Goal: Task Accomplishment & Management: Manage account settings

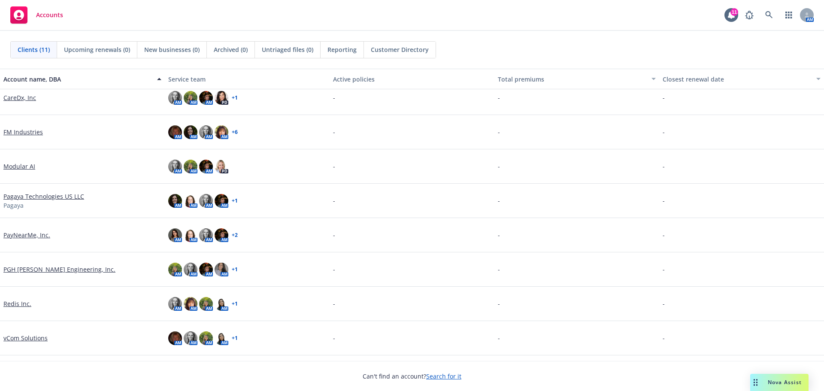
scroll to position [106, 0]
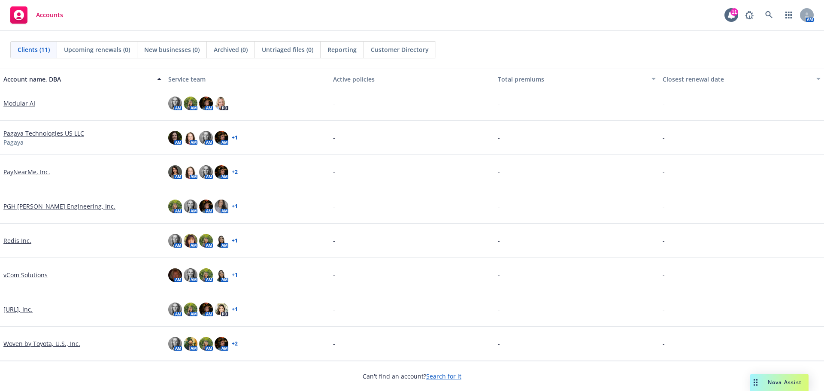
click at [18, 306] on link "[URL], Inc." at bounding box center [17, 309] width 29 height 9
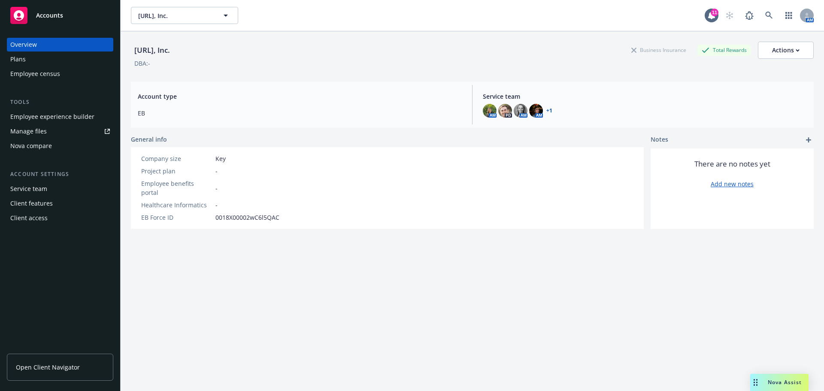
click at [27, 116] on div "Employee experience builder" at bounding box center [52, 117] width 84 height 14
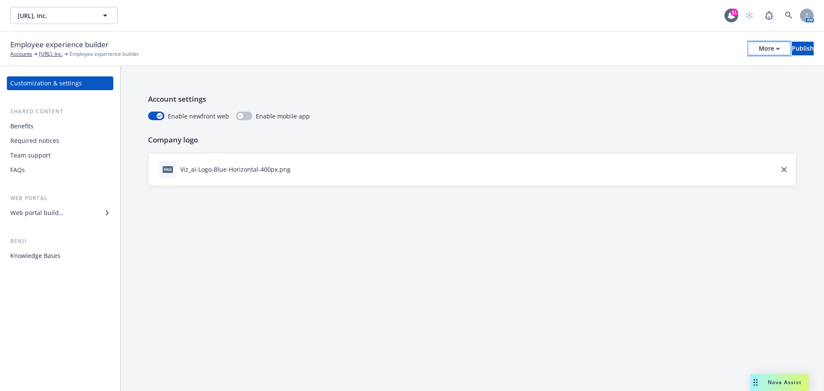
click at [759, 48] on div "More" at bounding box center [769, 48] width 21 height 13
click at [721, 70] on link "Copy preview link" at bounding box center [698, 67] width 127 height 17
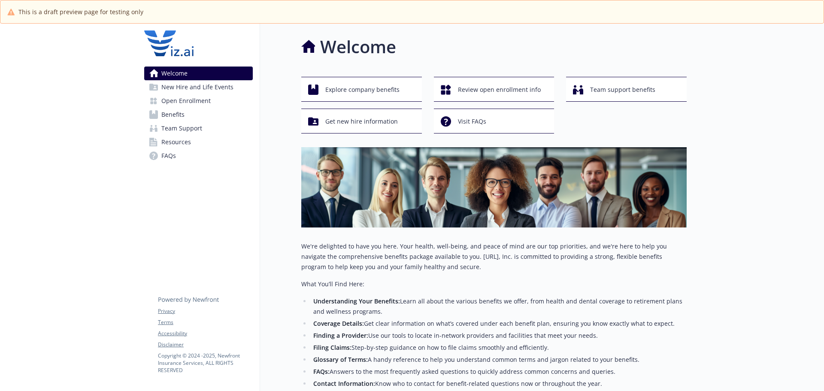
click at [199, 109] on link "Benefits" at bounding box center [198, 115] width 109 height 14
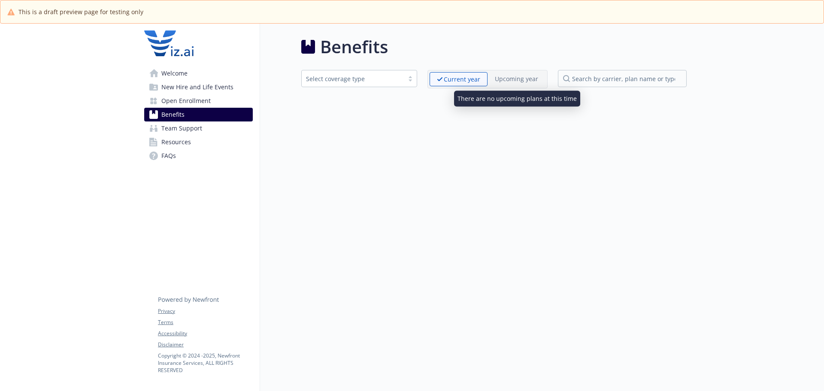
click at [500, 79] on p "Upcoming year" at bounding box center [516, 78] width 43 height 9
click at [505, 81] on p "Upcoming year" at bounding box center [516, 78] width 43 height 9
click at [420, 85] on div "Select coverage type Current year Upcoming year" at bounding box center [493, 79] width 385 height 18
click at [506, 82] on p "Upcoming year" at bounding box center [516, 78] width 43 height 9
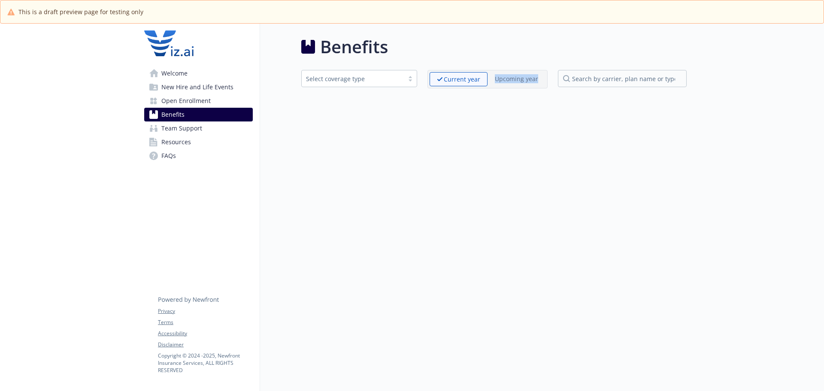
click at [506, 82] on p "Upcoming year" at bounding box center [516, 78] width 43 height 9
click at [406, 115] on div "Benefits Select coverage type Current year Upcoming year" at bounding box center [473, 219] width 427 height 391
click at [234, 121] on link "Team Support" at bounding box center [198, 128] width 109 height 14
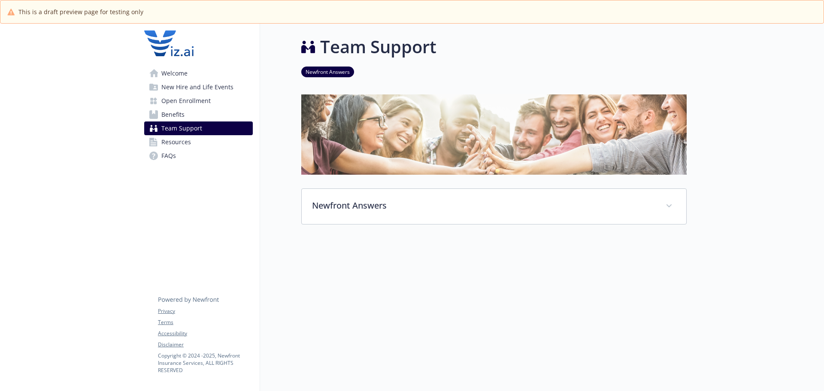
click at [222, 94] on link "Open Enrollment" at bounding box center [198, 101] width 109 height 14
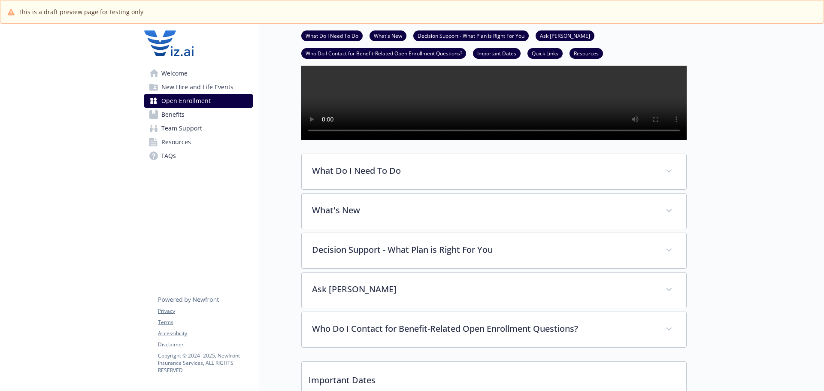
scroll to position [215, 0]
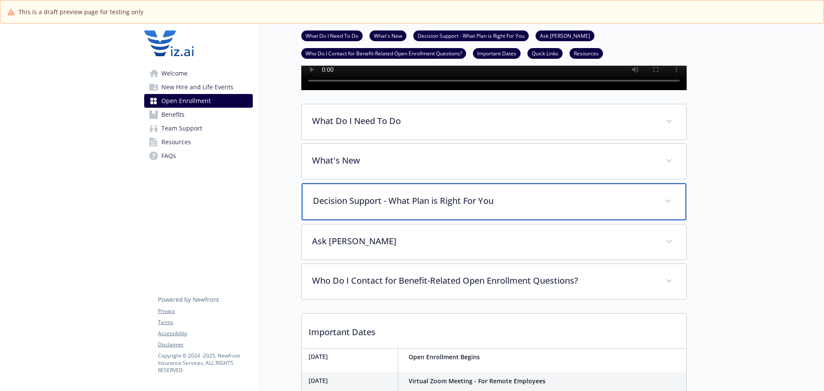
click at [360, 207] on p "Decision Support - What Plan is Right For You" at bounding box center [484, 200] width 342 height 13
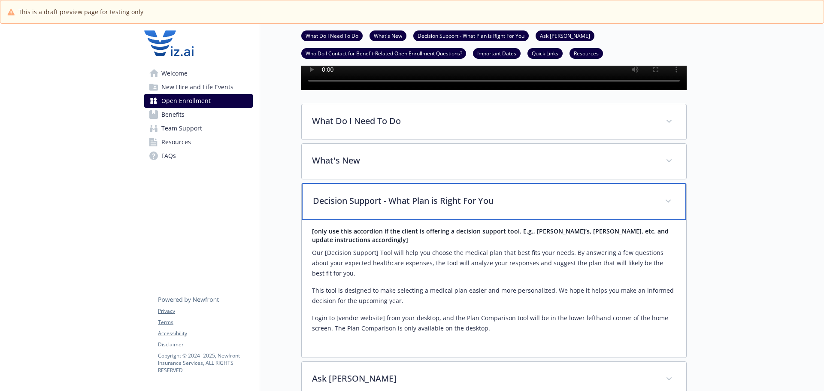
click at [360, 207] on p "Decision Support - What Plan is Right For You" at bounding box center [484, 200] width 342 height 13
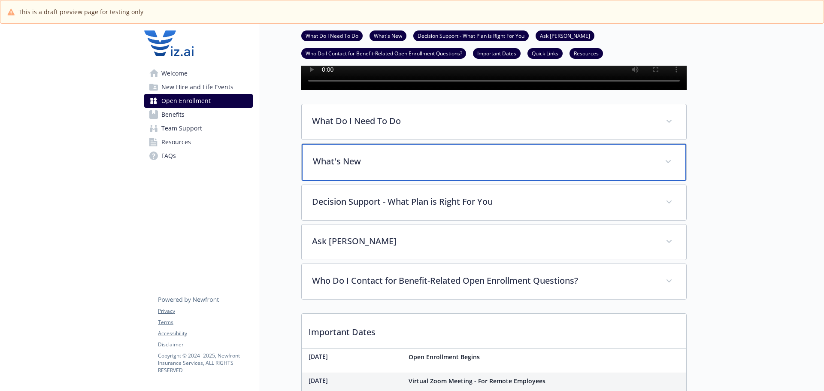
click at [340, 181] on div "What's New" at bounding box center [494, 162] width 385 height 37
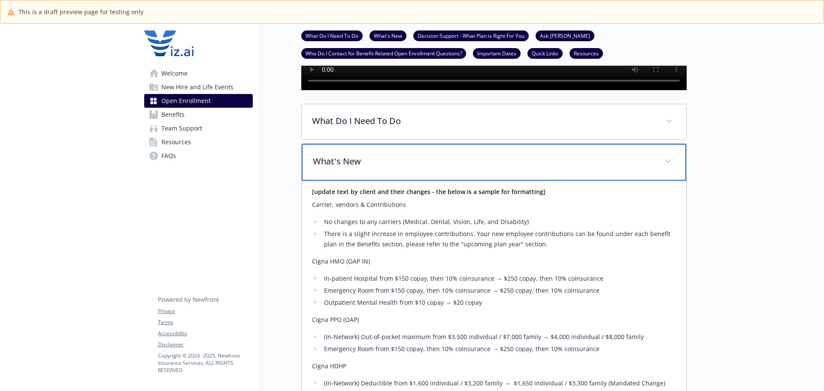
click at [340, 181] on div "What's New" at bounding box center [494, 162] width 385 height 37
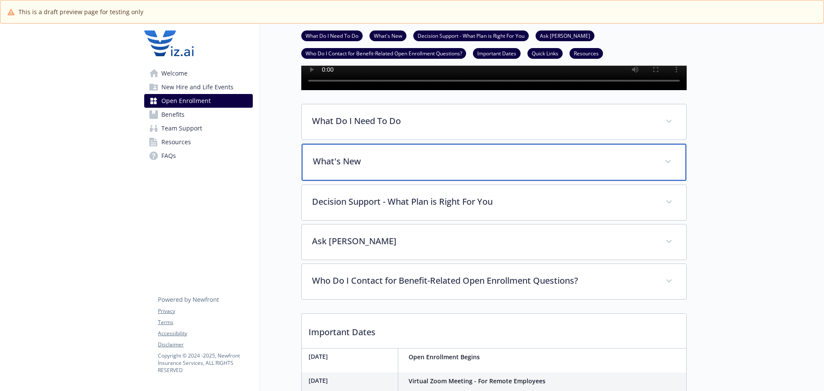
click at [340, 181] on div "What's New" at bounding box center [494, 162] width 385 height 37
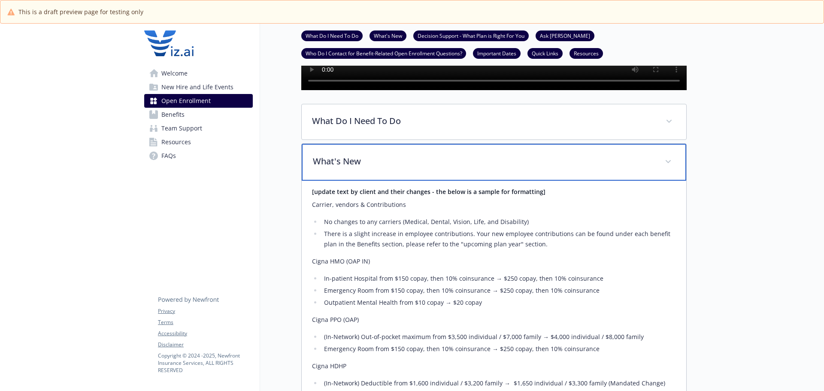
click at [340, 181] on div "What's New" at bounding box center [494, 162] width 385 height 37
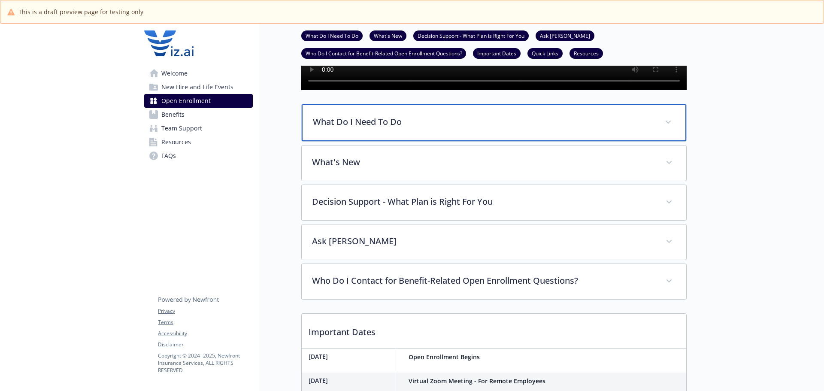
click at [331, 141] on div "What Do I Need To Do" at bounding box center [494, 122] width 385 height 37
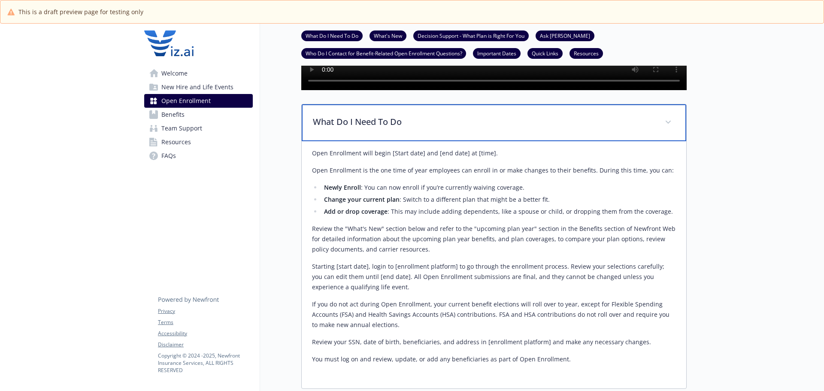
click at [331, 141] on div "What Do I Need To Do" at bounding box center [494, 122] width 385 height 37
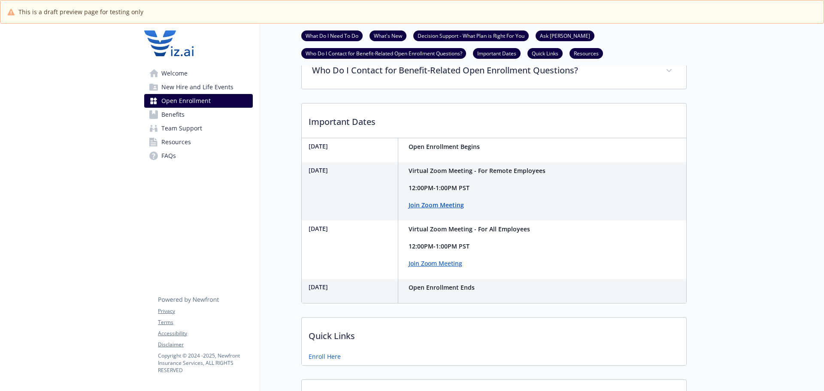
scroll to position [429, 0]
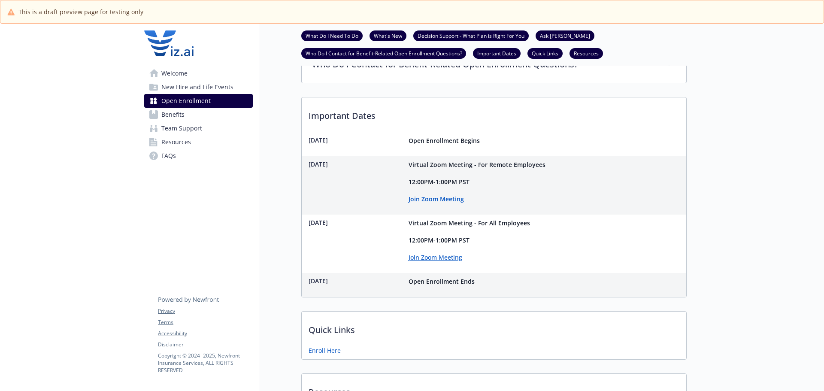
click at [327, 240] on div "November 19th" at bounding box center [354, 244] width 90 height 58
click at [281, 193] on div "Open Enrollment What Do I Need To Do What's New Decision Support - What Plan is…" at bounding box center [473, 19] width 427 height 850
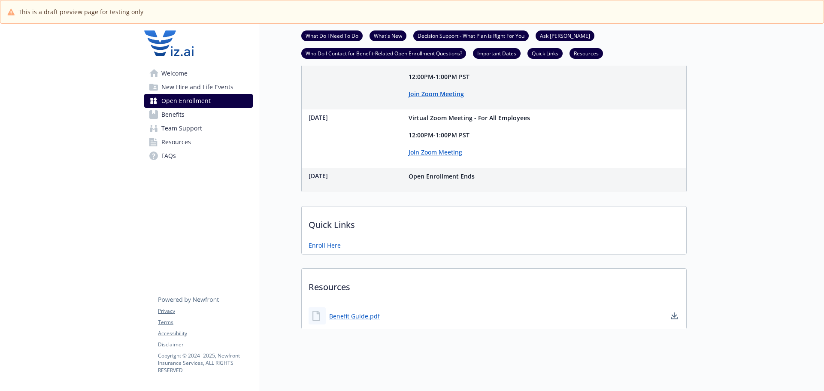
scroll to position [565, 0]
click at [182, 114] on span "Benefits" at bounding box center [172, 115] width 23 height 14
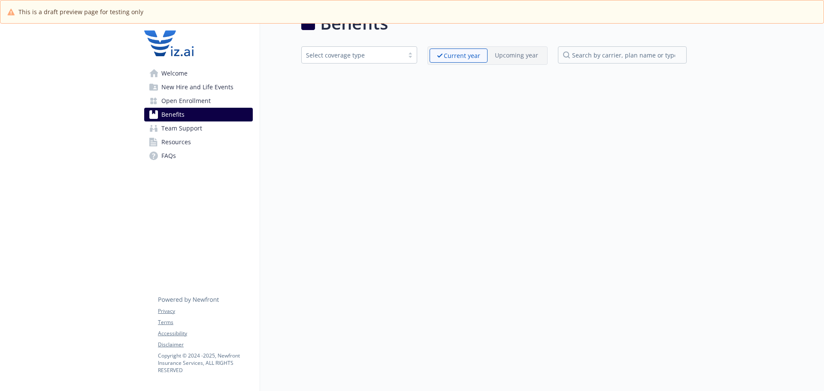
click at [189, 127] on span "Team Support" at bounding box center [181, 128] width 41 height 14
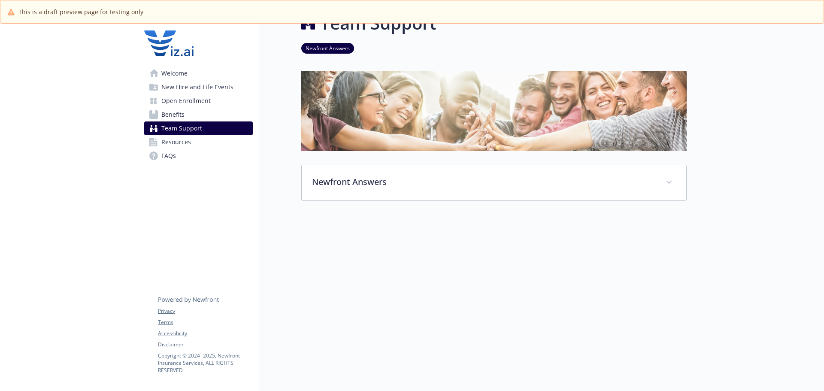
click at [182, 116] on span "Benefits" at bounding box center [172, 115] width 23 height 14
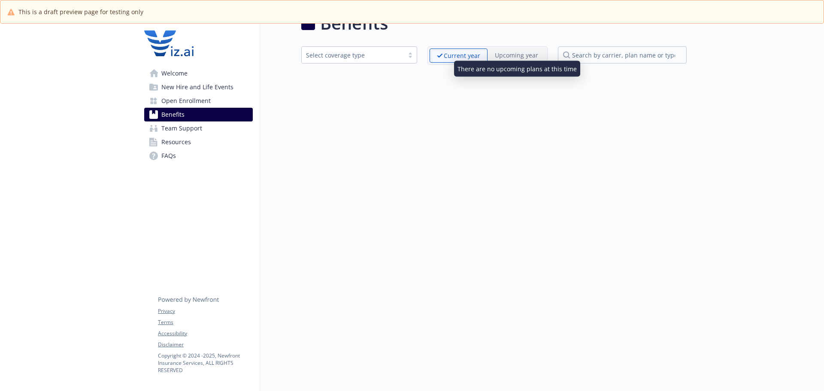
click at [517, 51] on p "Upcoming year" at bounding box center [516, 55] width 43 height 9
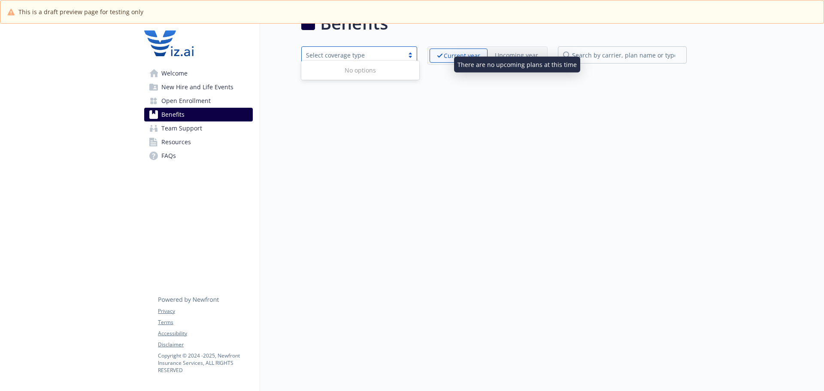
click at [397, 51] on div "Select coverage type" at bounding box center [353, 55] width 94 height 9
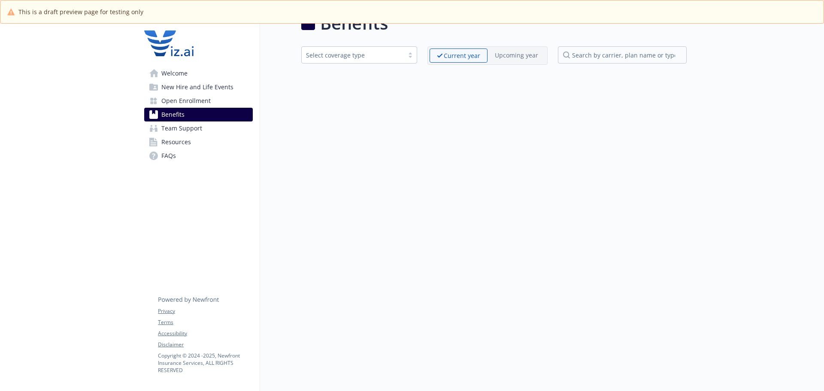
click at [325, 137] on div "Benefits Select coverage type Current year Upcoming year" at bounding box center [473, 195] width 427 height 391
click at [214, 89] on span "New Hire and Life Events" at bounding box center [197, 87] width 72 height 14
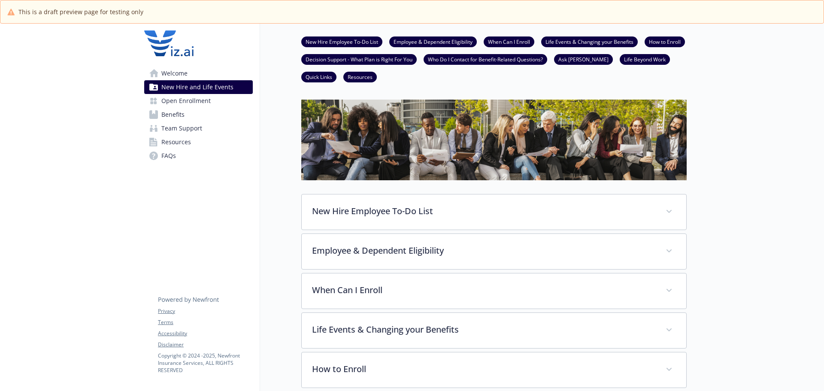
click at [207, 111] on link "Benefits" at bounding box center [198, 115] width 109 height 14
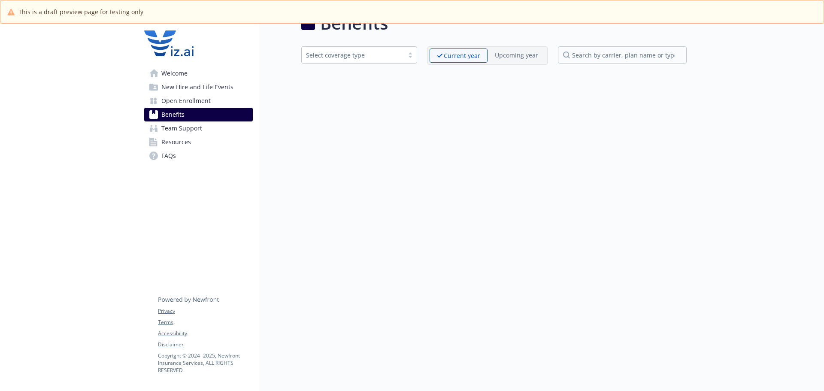
click at [479, 230] on div "Benefits Select coverage type Current year Upcoming year" at bounding box center [473, 195] width 427 height 391
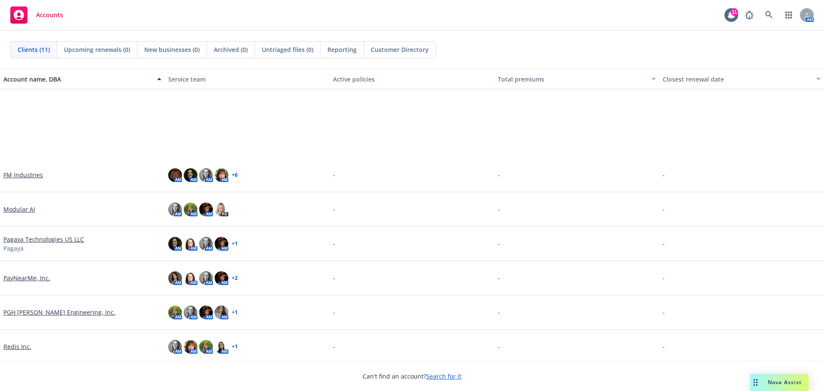
scroll to position [106, 0]
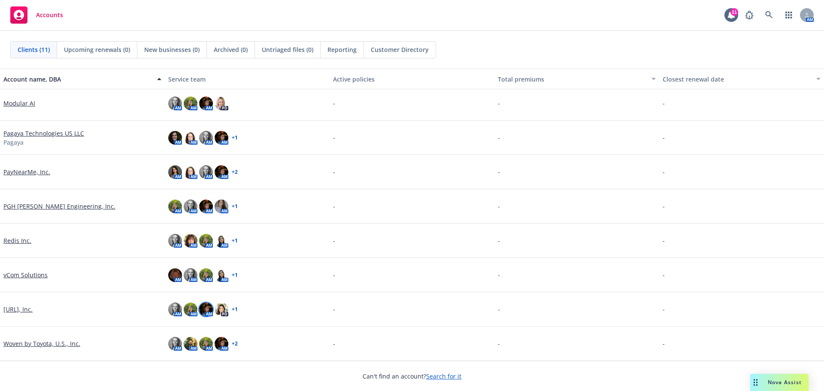
drag, startPoint x: 12, startPoint y: 311, endPoint x: 200, endPoint y: 310, distance: 188.9
click at [12, 311] on link "[URL], Inc." at bounding box center [17, 309] width 29 height 9
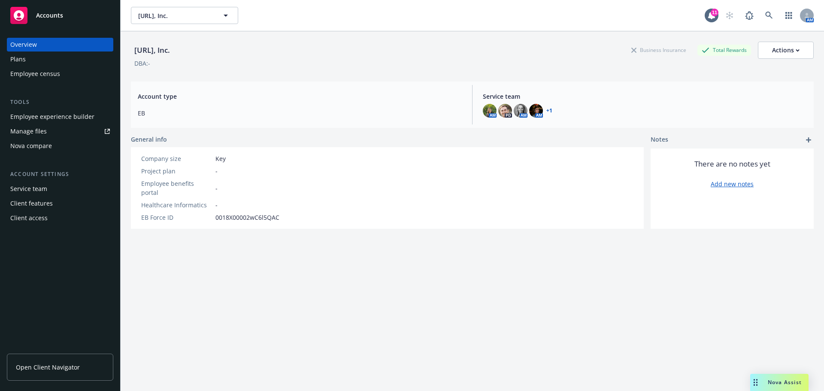
click at [45, 118] on div "Employee experience builder" at bounding box center [52, 117] width 84 height 14
click at [300, 52] on div "Viz.ai, Inc. Business Insurance Total Rewards Actions" at bounding box center [472, 50] width 683 height 17
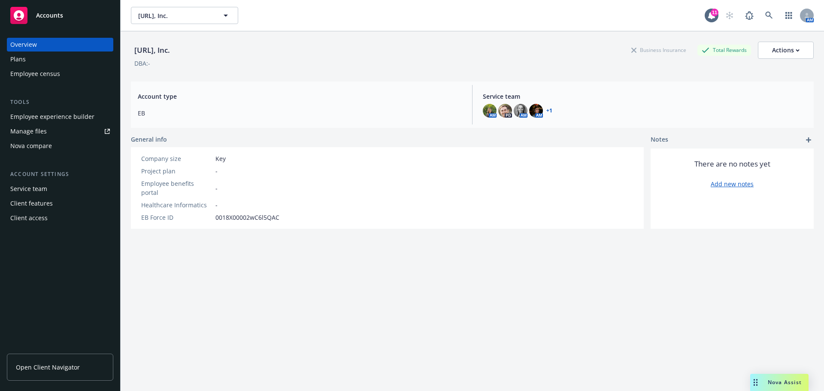
click at [300, 52] on div "Viz.ai, Inc. Business Insurance Total Rewards Actions" at bounding box center [472, 50] width 683 height 17
click at [664, 322] on div "Viz.ai, Inc. Business Insurance Total Rewards Actions DBA: - Account type EB Se…" at bounding box center [472, 221] width 683 height 381
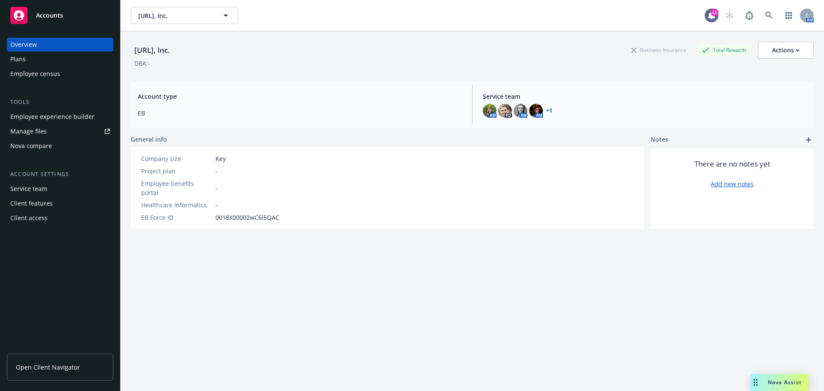
click at [255, 69] on div "Viz.ai, Inc. Business Insurance Total Rewards Actions DBA: -" at bounding box center [472, 52] width 683 height 43
click at [192, 13] on span "[URL], Inc." at bounding box center [175, 15] width 74 height 9
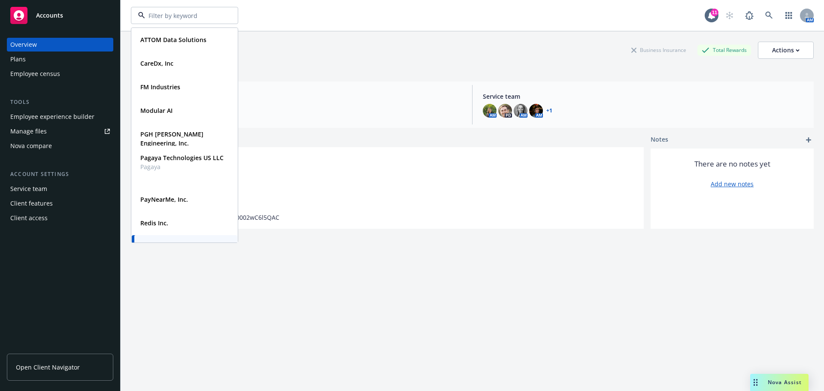
click at [306, 71] on div "Viz.ai, Inc. Business Insurance Total Rewards Actions DBA: -" at bounding box center [472, 52] width 683 height 43
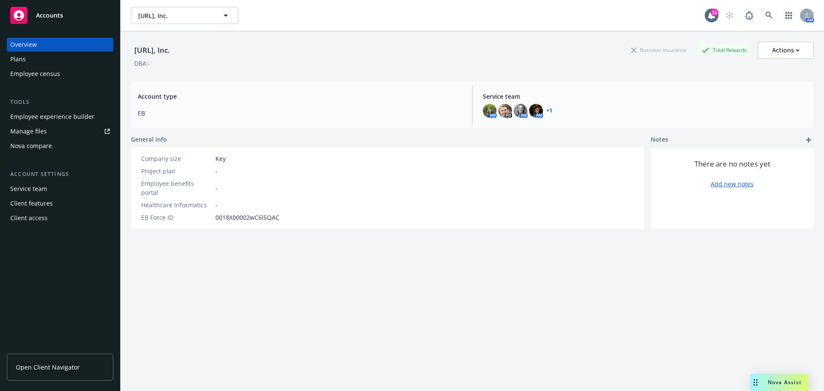
click at [306, 71] on div "Viz.ai, Inc. Business Insurance Total Rewards Actions DBA: -" at bounding box center [472, 52] width 683 height 43
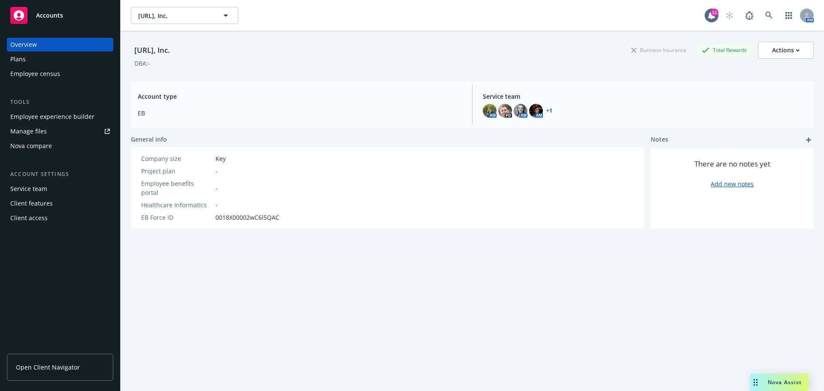
click at [417, 294] on div "Viz.ai, Inc. Business Insurance Total Rewards Actions DBA: - Account type EB Se…" at bounding box center [472, 221] width 683 height 381
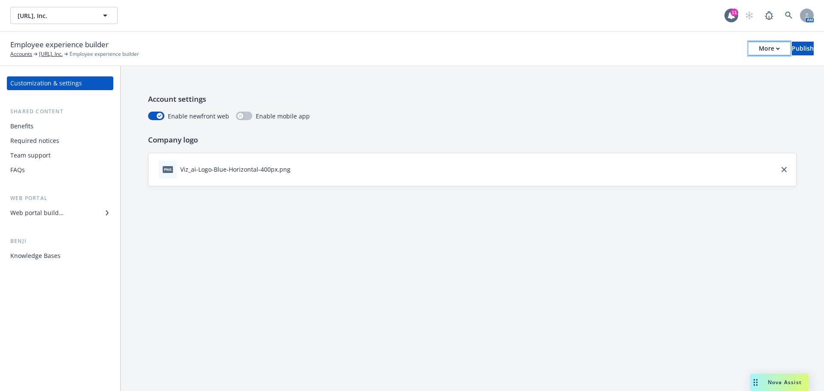
click at [759, 52] on div "More" at bounding box center [769, 48] width 21 height 13
click at [34, 129] on div "Benefits" at bounding box center [60, 126] width 100 height 14
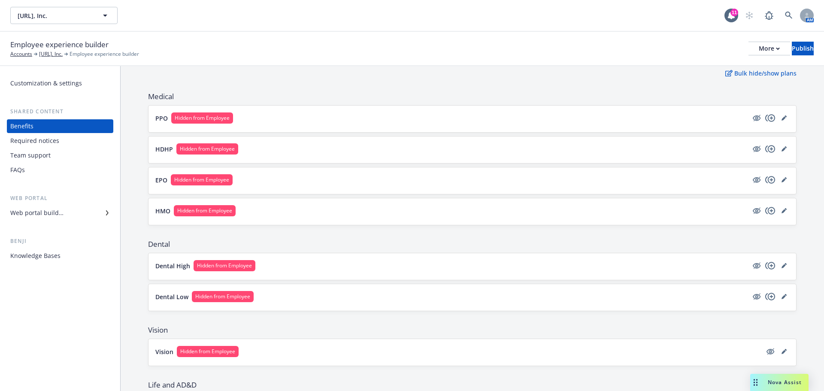
scroll to position [129, 0]
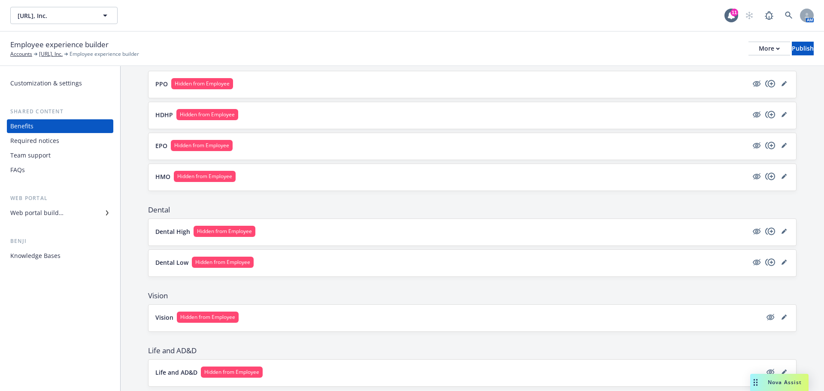
click at [308, 88] on button "PPO Hidden from Employee" at bounding box center [451, 83] width 593 height 11
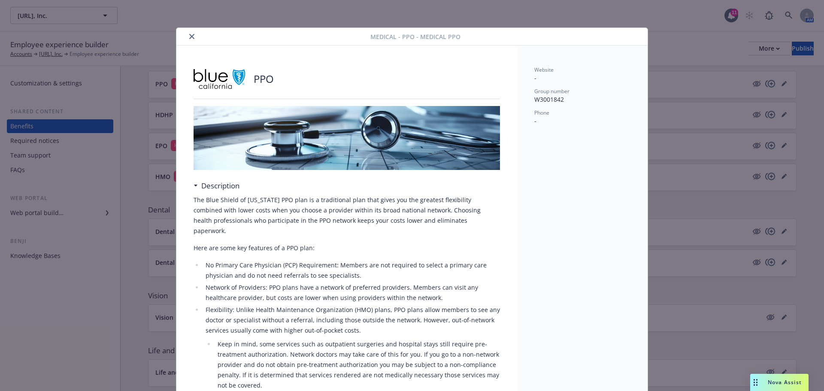
click at [189, 39] on button "close" at bounding box center [192, 36] width 10 height 10
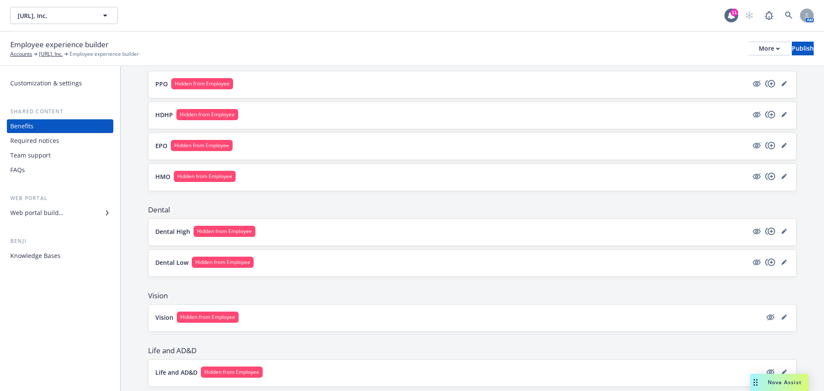
click at [270, 42] on div "Employee experience builder Accounts Viz.ai, Inc. Employee experience builder M…" at bounding box center [412, 48] width 804 height 19
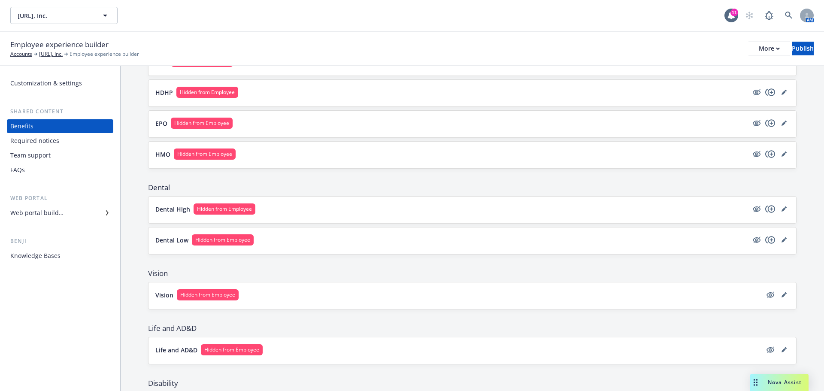
scroll to position [172, 0]
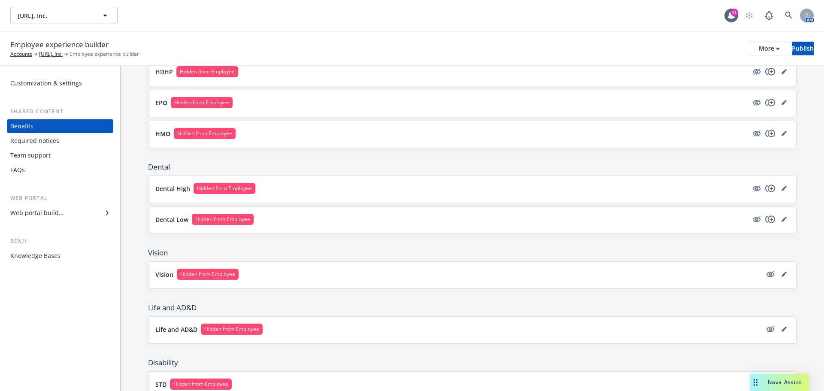
click at [309, 192] on button "Dental High Hidden from Employee" at bounding box center [451, 188] width 593 height 11
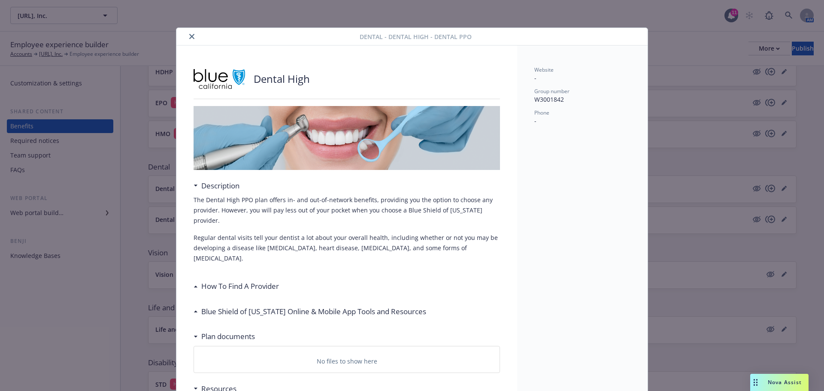
click at [188, 39] on button "close" at bounding box center [192, 36] width 10 height 10
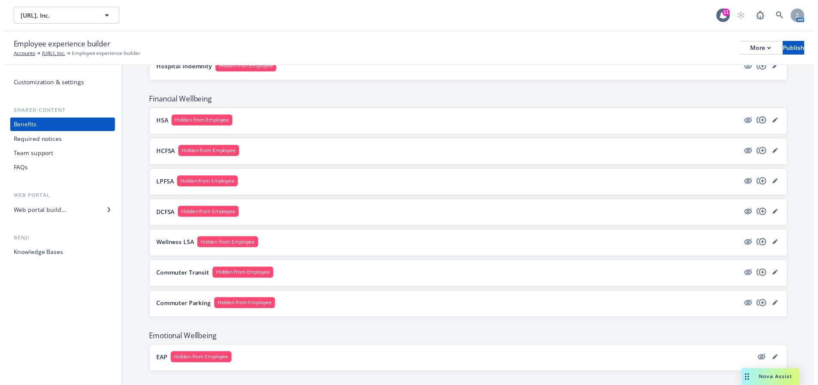
scroll to position [736, 0]
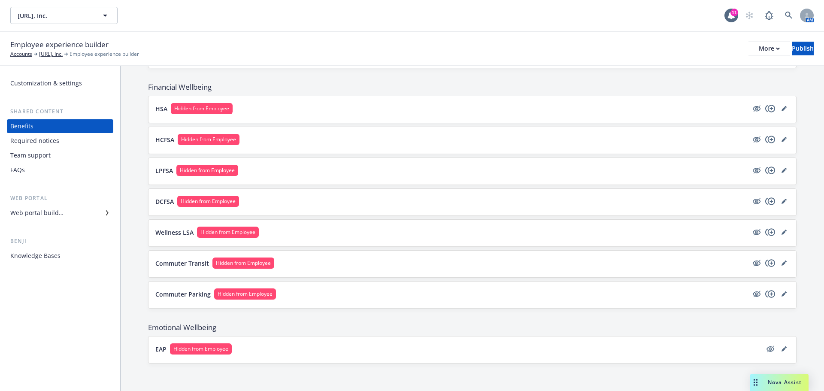
click at [365, 233] on button "Wellness LSA Hidden from Employee" at bounding box center [451, 232] width 593 height 11
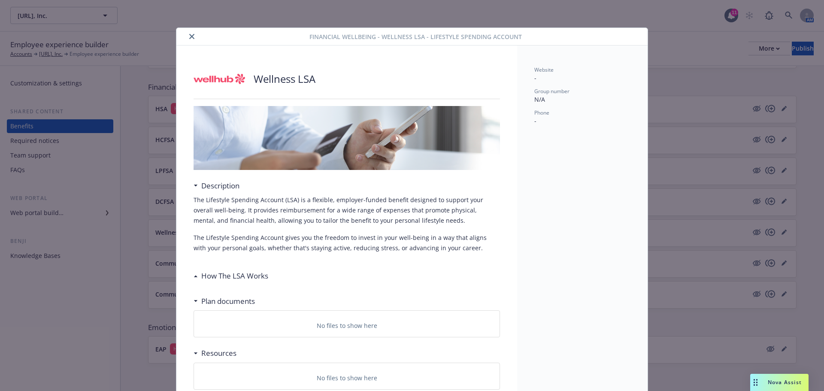
click at [189, 36] on icon "close" at bounding box center [191, 36] width 5 height 5
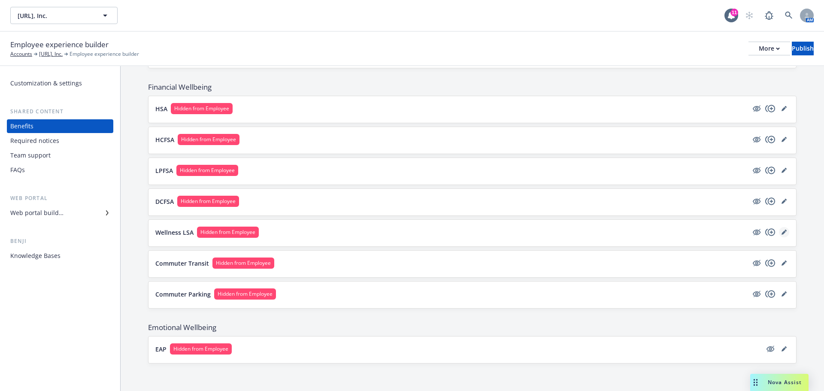
click at [782, 230] on icon "editPencil" at bounding box center [784, 232] width 5 height 5
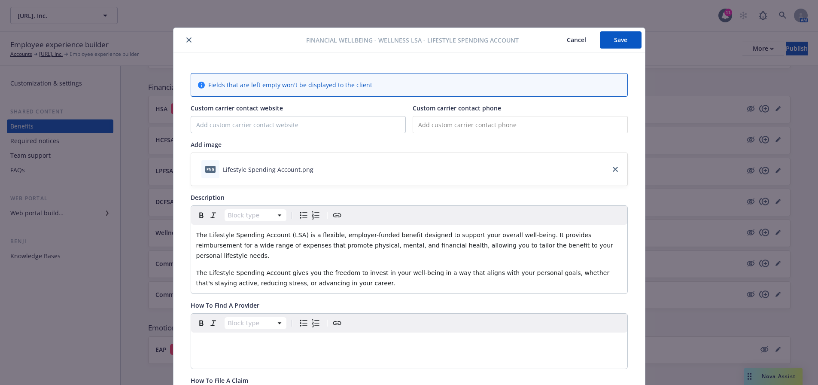
click at [184, 40] on button "close" at bounding box center [189, 40] width 10 height 10
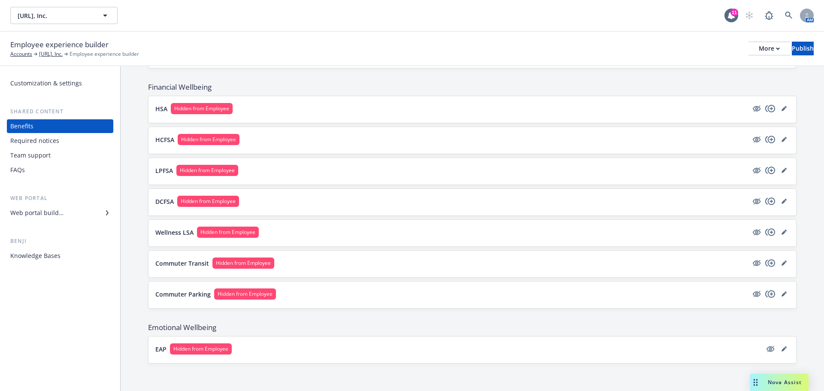
click at [286, 36] on div "Employee experience builder Accounts Viz.ai, Inc. Employee experience builder M…" at bounding box center [412, 49] width 824 height 34
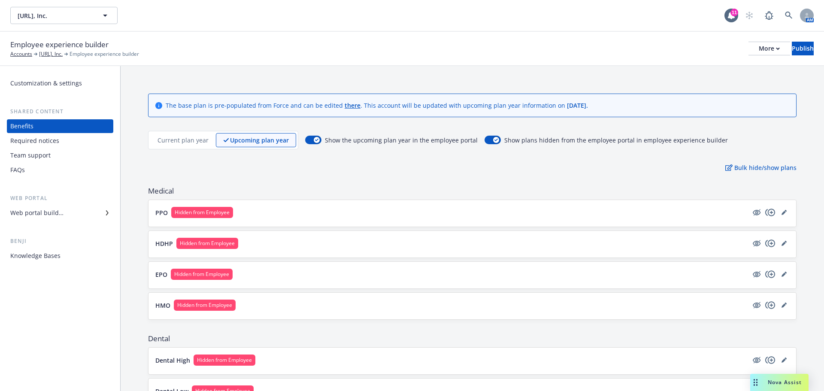
click at [321, 273] on button "EPO Hidden from Employee" at bounding box center [451, 274] width 593 height 11
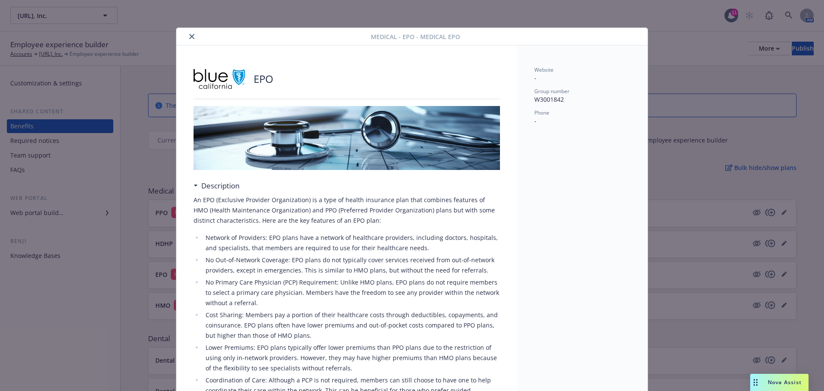
scroll to position [26, 0]
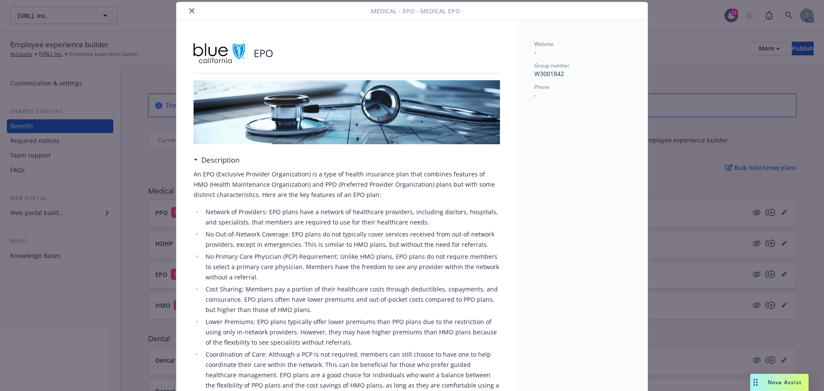
click at [190, 9] on icon "close" at bounding box center [191, 10] width 5 height 5
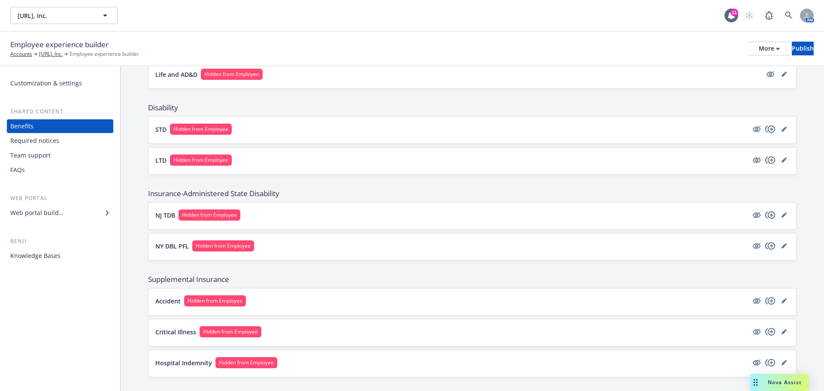
scroll to position [429, 0]
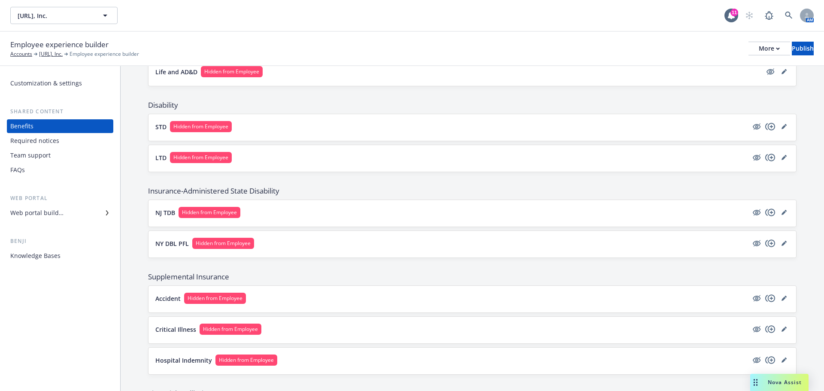
click at [246, 127] on button "STD Hidden from Employee" at bounding box center [451, 126] width 593 height 11
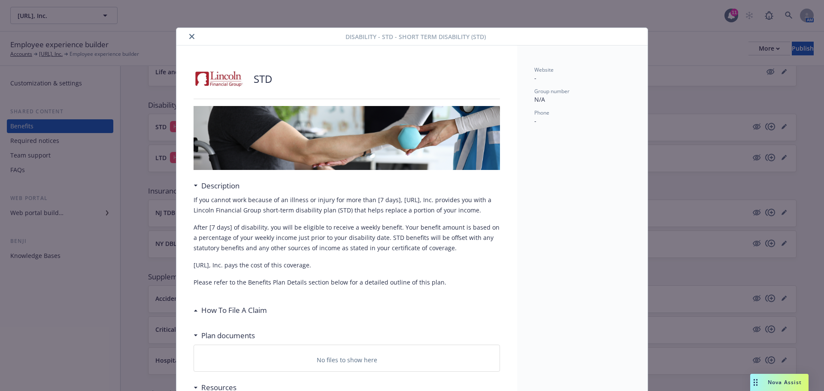
click at [189, 35] on icon "close" at bounding box center [191, 36] width 5 height 5
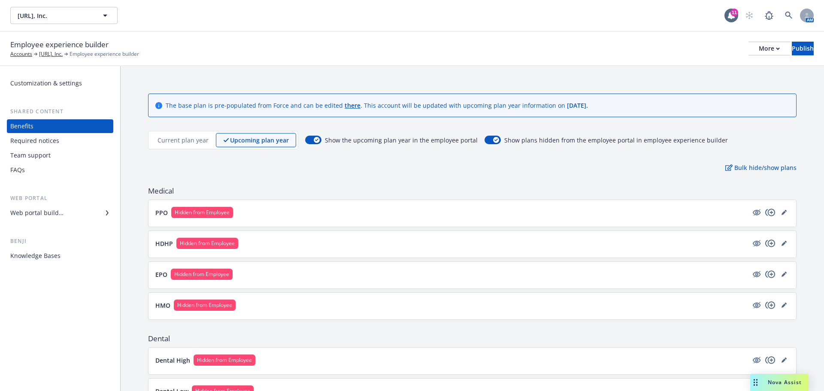
click at [258, 217] on button "PPO Hidden from Employee" at bounding box center [451, 212] width 593 height 11
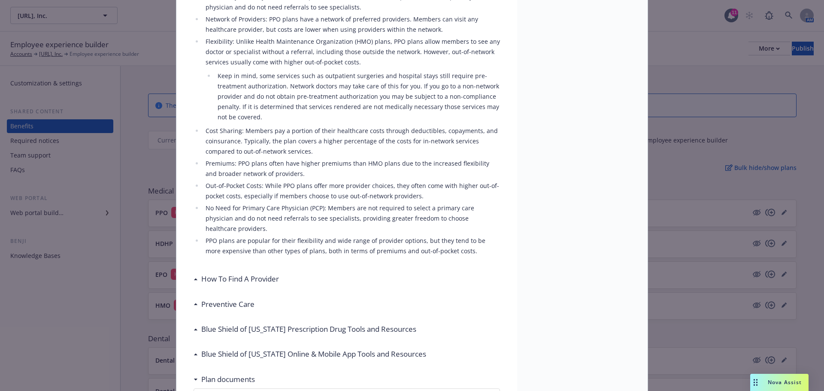
scroll to position [283, 0]
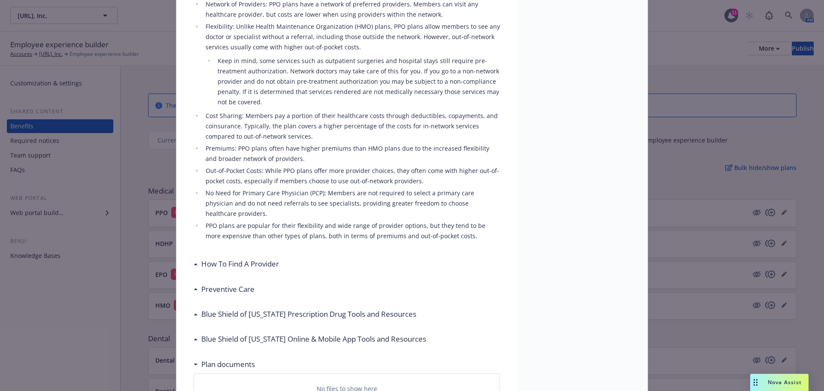
click at [260, 258] on h3 "How To Find A Provider" at bounding box center [240, 263] width 78 height 11
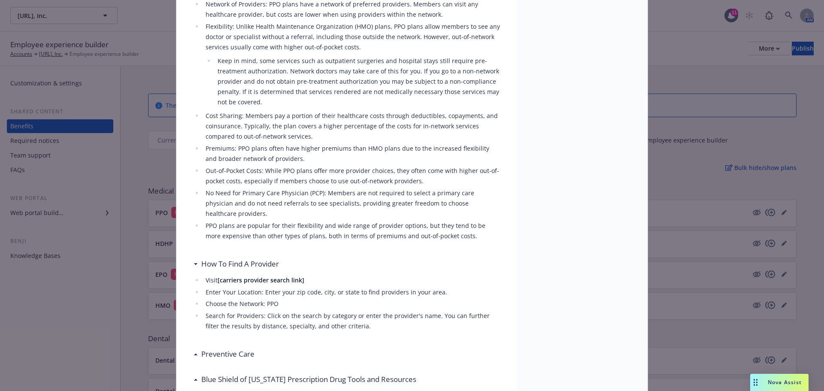
click at [260, 258] on h3 "How To Find A Provider" at bounding box center [240, 263] width 78 height 11
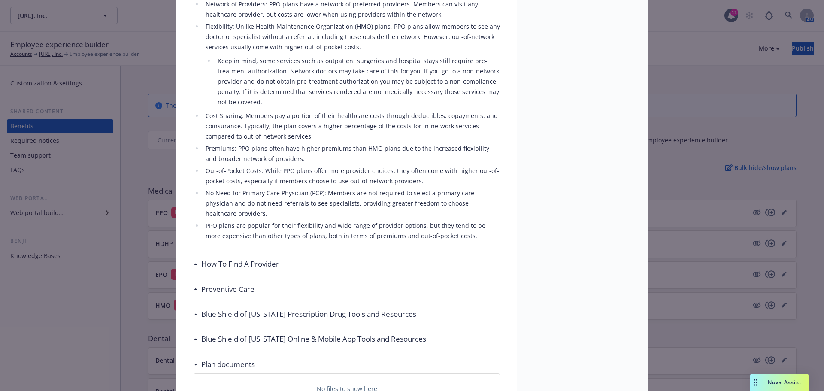
click at [252, 280] on div "Preventive Care" at bounding box center [347, 289] width 306 height 18
click at [241, 284] on h3 "Preventive Care" at bounding box center [227, 289] width 53 height 11
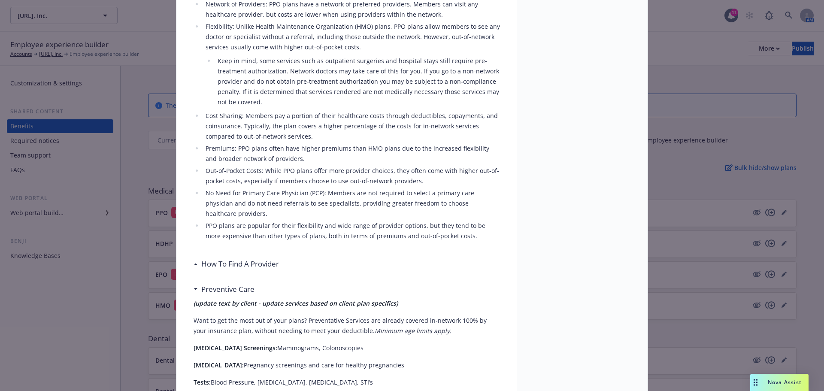
click at [241, 284] on h3 "Preventive Care" at bounding box center [227, 289] width 53 height 11
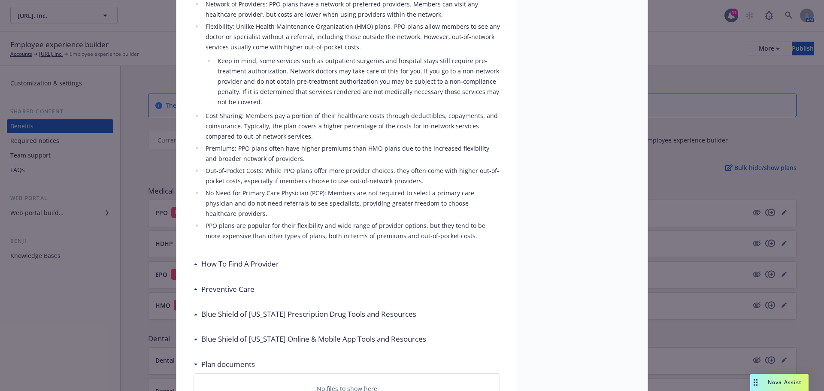
click at [239, 258] on h3 "How To Find A Provider" at bounding box center [240, 263] width 78 height 11
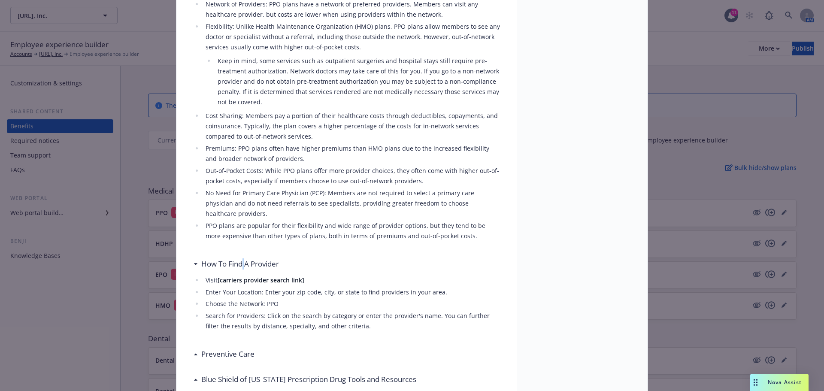
click at [239, 258] on h3 "How To Find A Provider" at bounding box center [240, 263] width 78 height 11
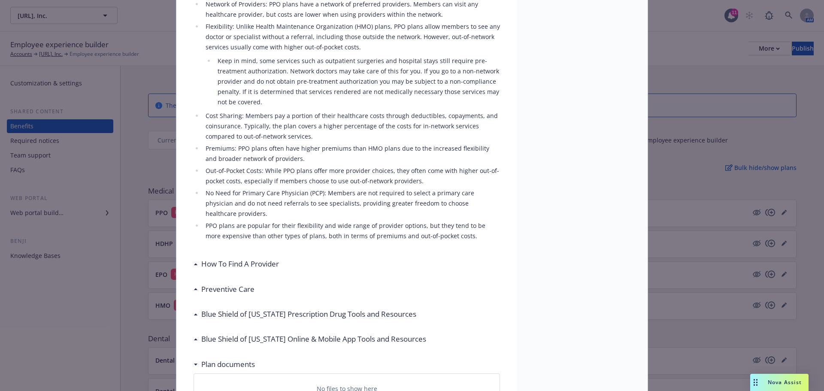
click at [237, 305] on div "Blue Shield of California Prescription Drug Tools and Resources" at bounding box center [347, 314] width 306 height 18
click at [238, 309] on h3 "Blue Shield of California Prescription Drug Tools and Resources" at bounding box center [308, 314] width 215 height 11
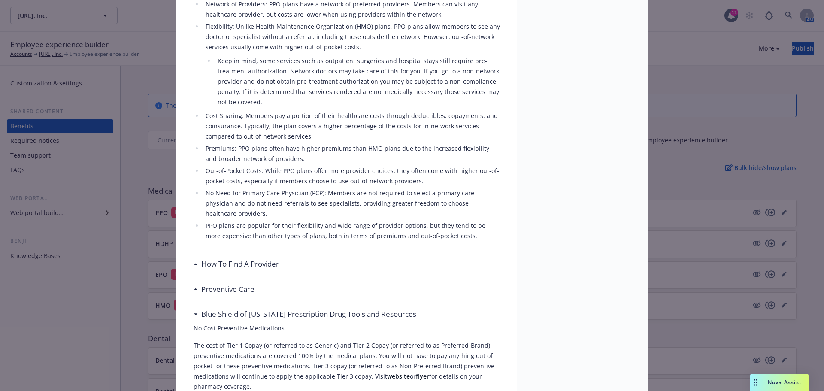
click at [238, 309] on h3 "Blue Shield of California Prescription Drug Tools and Resources" at bounding box center [308, 314] width 215 height 11
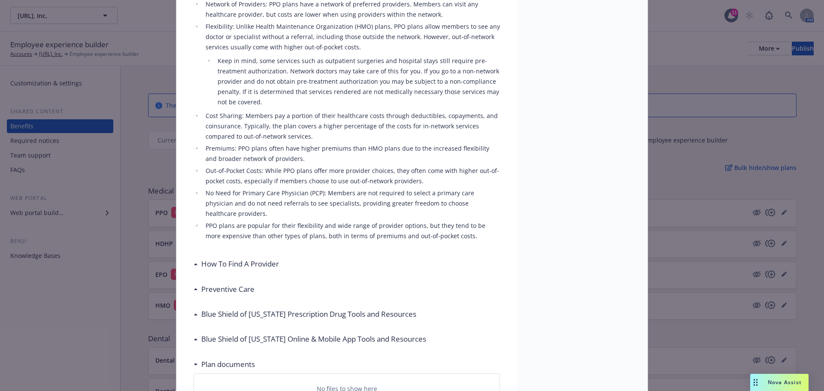
click at [257, 334] on h3 "Blue Shield of California Online & Mobile App Tools and Resources" at bounding box center [313, 339] width 225 height 11
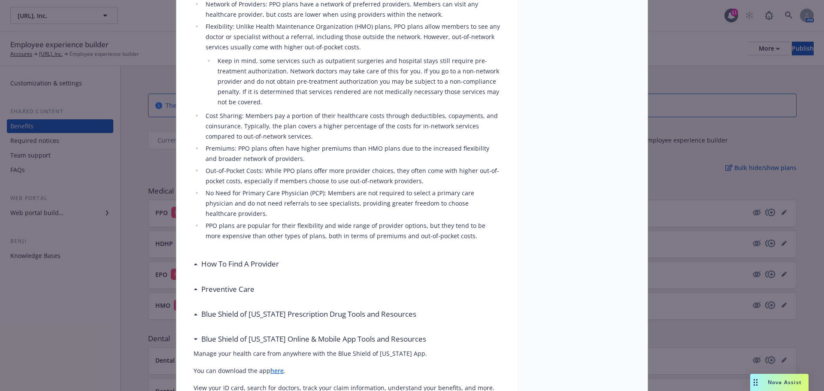
click at [253, 334] on h3 "Blue Shield of California Online & Mobile App Tools and Resources" at bounding box center [313, 339] width 225 height 11
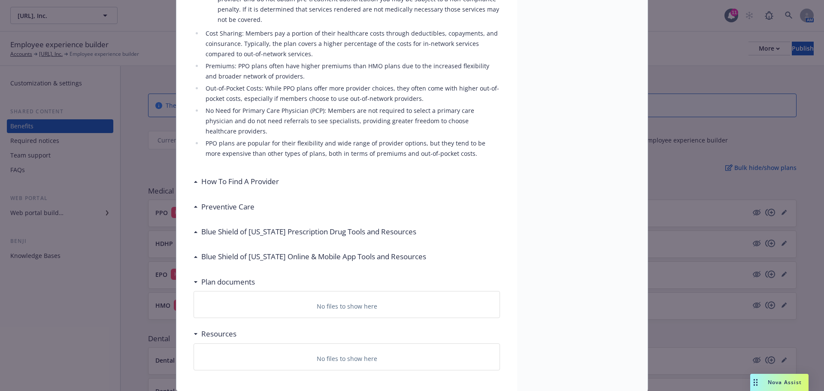
scroll to position [369, 0]
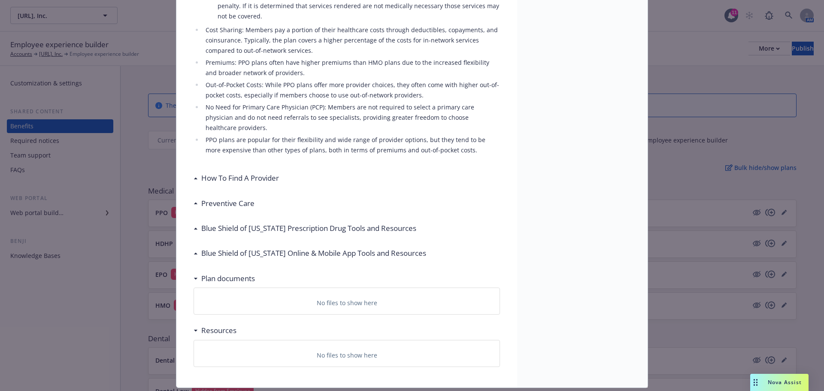
click at [235, 273] on h3 "Plan documents" at bounding box center [228, 278] width 54 height 11
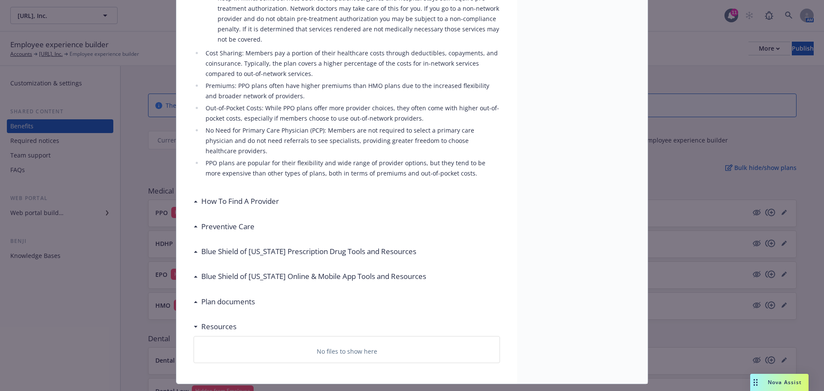
click at [235, 296] on h3 "Plan documents" at bounding box center [228, 301] width 54 height 11
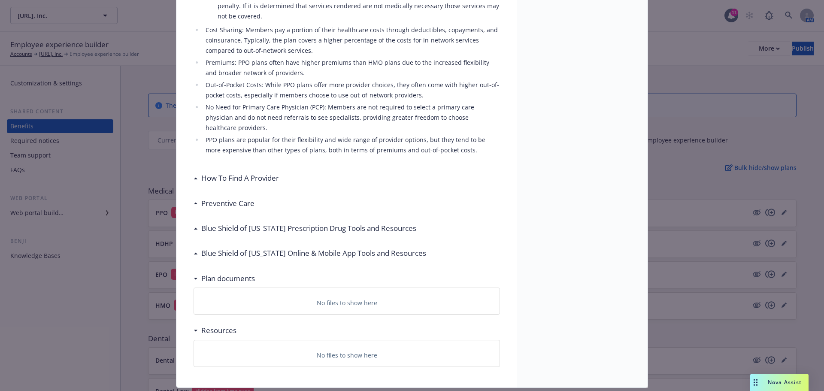
click at [278, 248] on h3 "Blue Shield of California Online & Mobile App Tools and Resources" at bounding box center [313, 253] width 225 height 11
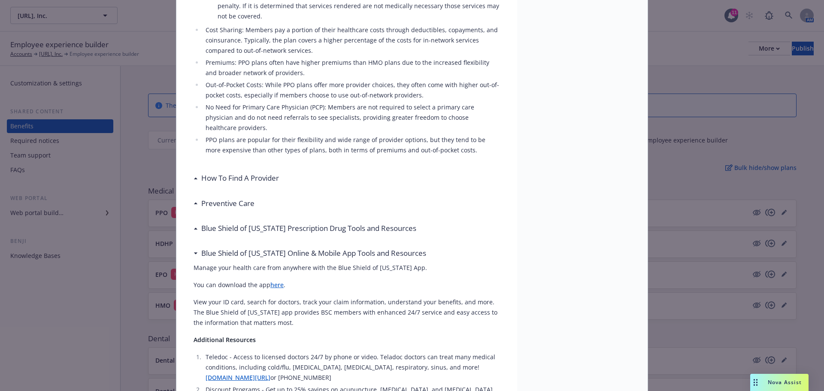
click at [277, 248] on h3 "Blue Shield of California Online & Mobile App Tools and Resources" at bounding box center [313, 253] width 225 height 11
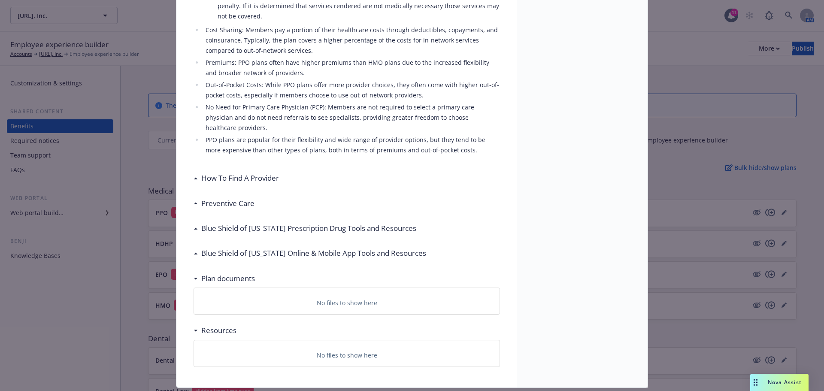
click at [268, 223] on h3 "Blue Shield of California Prescription Drug Tools and Resources" at bounding box center [308, 228] width 215 height 11
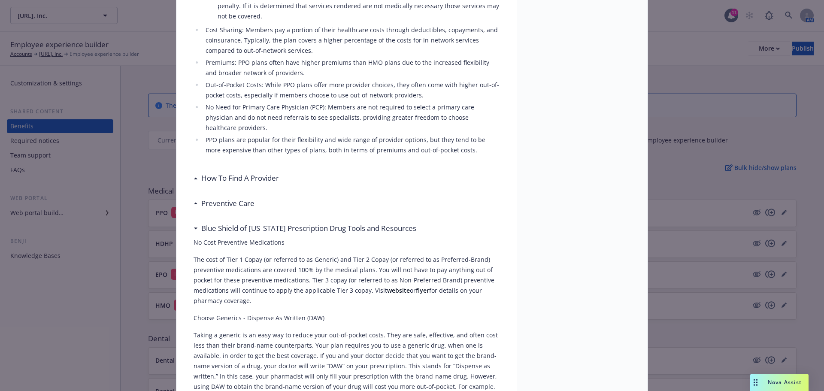
click at [227, 198] on h3 "Preventive Care" at bounding box center [227, 203] width 53 height 11
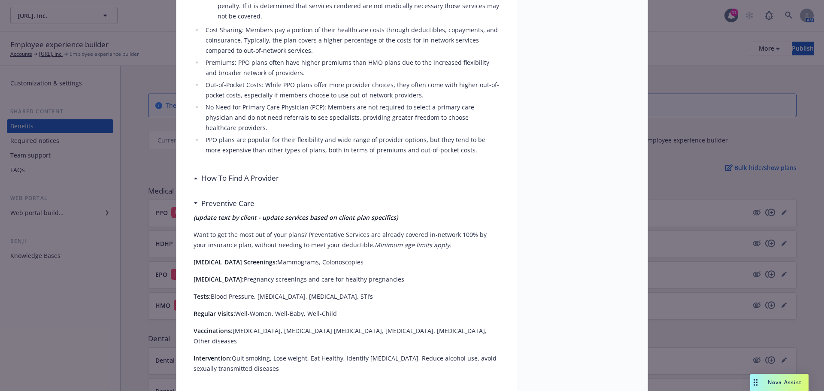
click at [224, 173] on h3 "How To Find A Provider" at bounding box center [240, 178] width 78 height 11
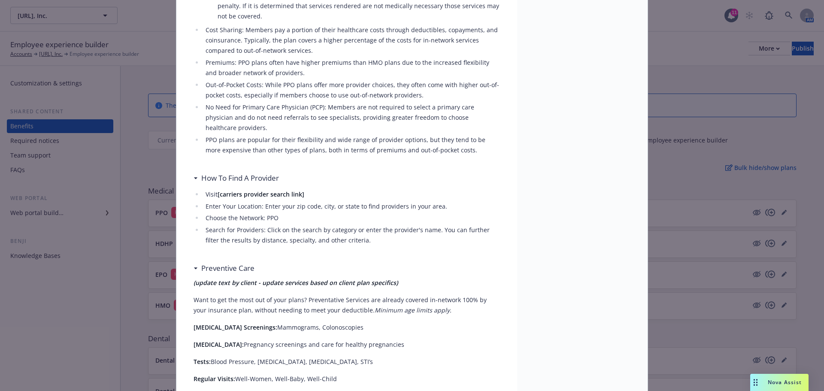
click at [224, 173] on h3 "How To Find A Provider" at bounding box center [240, 178] width 78 height 11
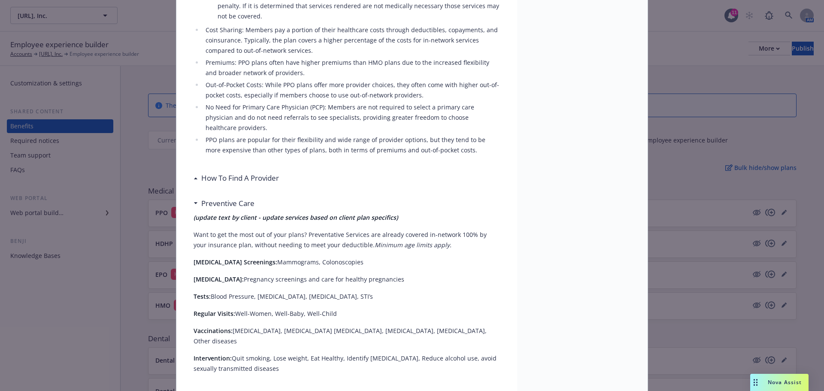
click at [235, 198] on h3 "Preventive Care" at bounding box center [227, 203] width 53 height 11
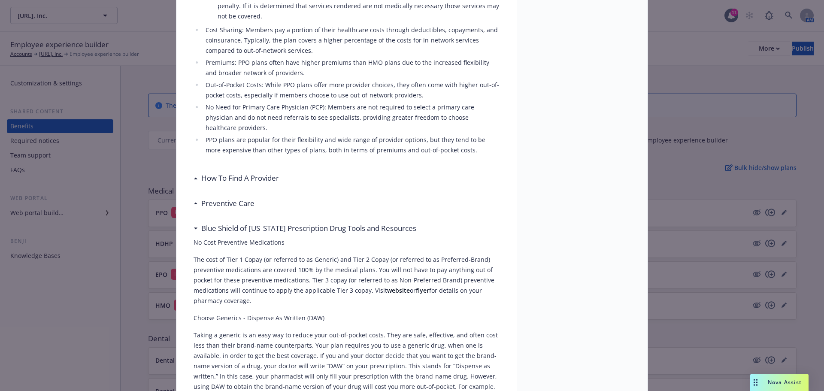
click at [234, 223] on h3 "Blue Shield of California Prescription Drug Tools and Resources" at bounding box center [308, 228] width 215 height 11
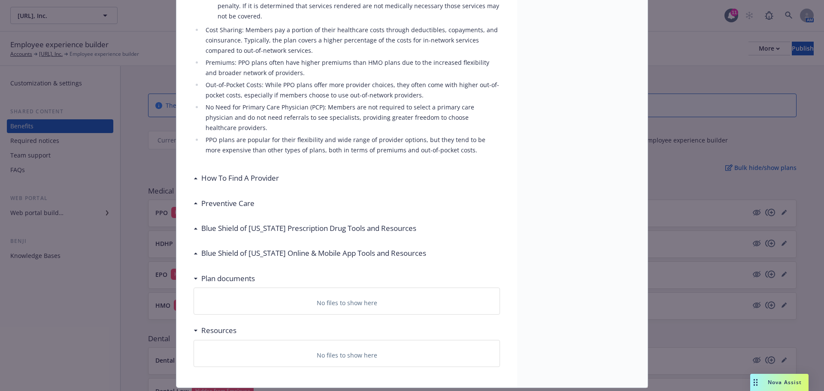
click at [231, 248] on h3 "Blue Shield of California Online & Mobile App Tools and Resources" at bounding box center [313, 253] width 225 height 11
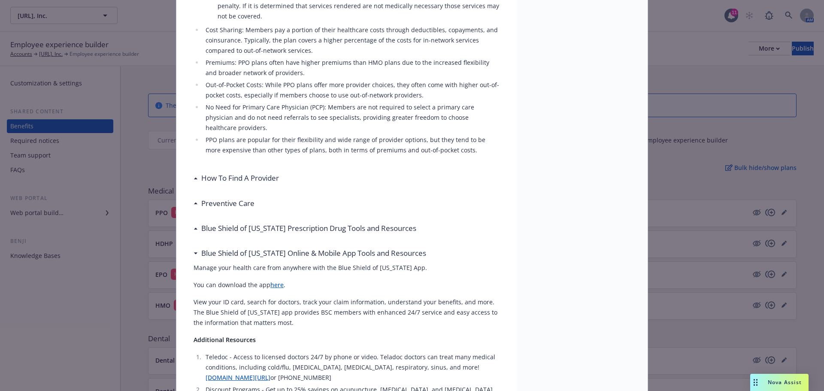
click at [231, 248] on h3 "Blue Shield of California Online & Mobile App Tools and Resources" at bounding box center [313, 253] width 225 height 11
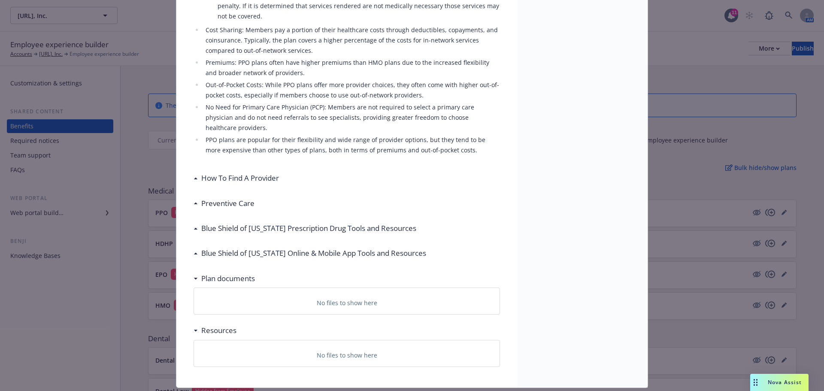
click at [215, 273] on h3 "Plan documents" at bounding box center [228, 278] width 54 height 11
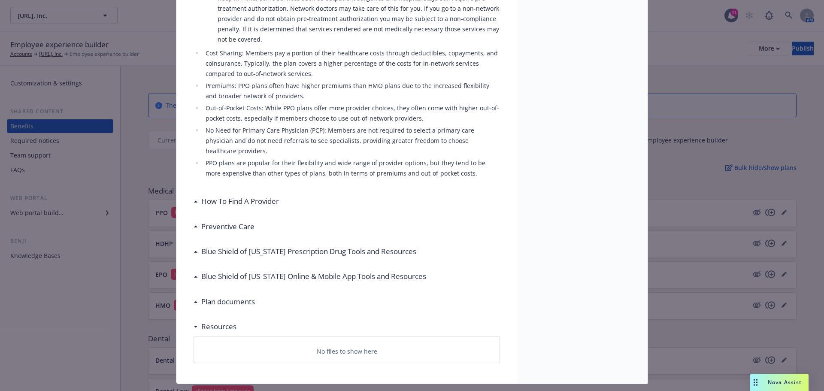
click at [212, 321] on h3 "Resources" at bounding box center [218, 326] width 35 height 11
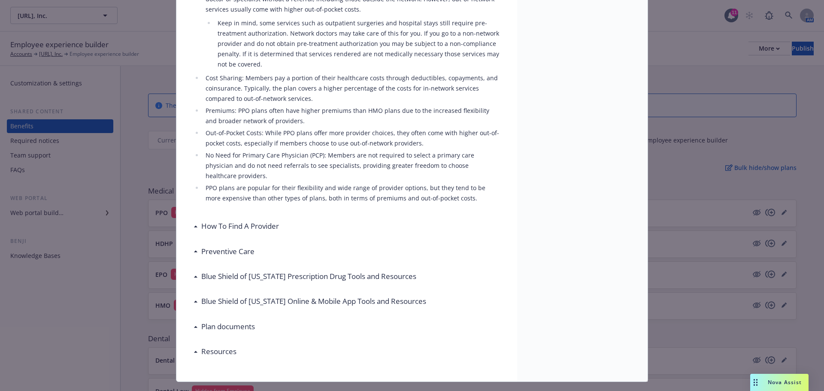
scroll to position [319, 0]
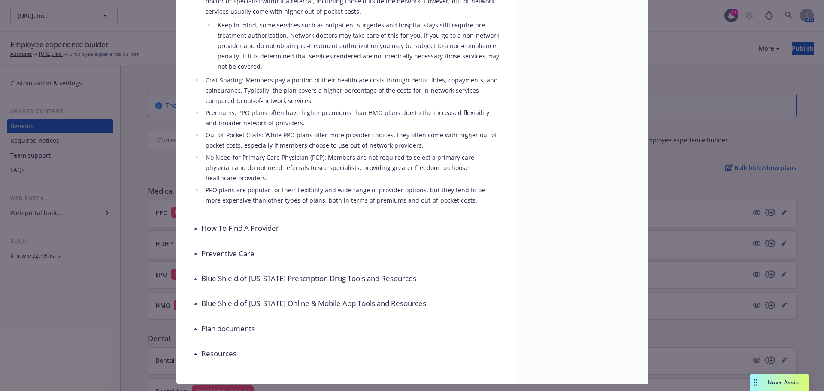
click at [128, 328] on div "Medical - PPO - Medical PPO PPO Description The Blue Shield of California PPO p…" at bounding box center [412, 195] width 824 height 391
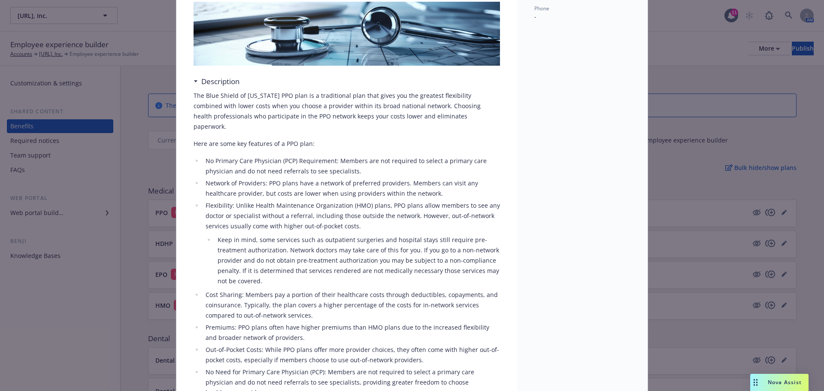
scroll to position [0, 0]
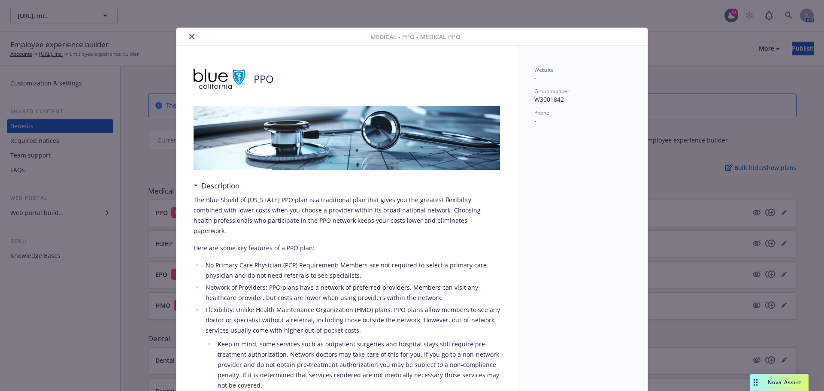
click at [188, 42] on div "Medical - PPO - Medical PPO" at bounding box center [411, 37] width 471 height 18
click at [188, 40] on button "close" at bounding box center [192, 36] width 10 height 10
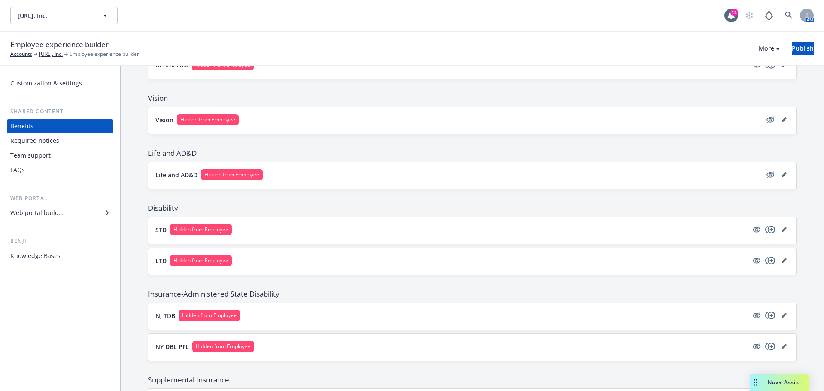
scroll to position [343, 0]
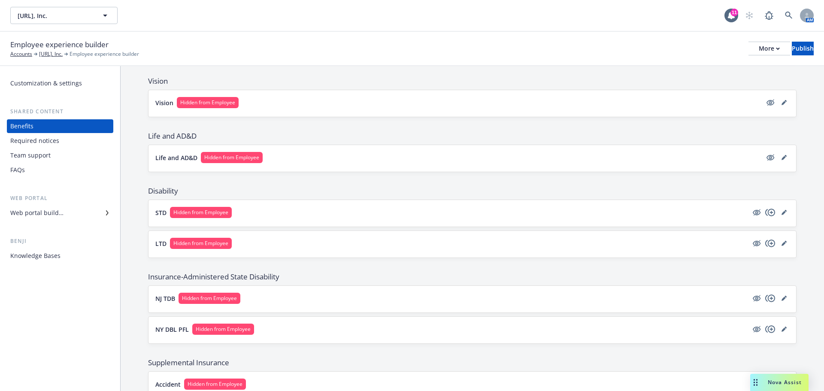
click at [181, 162] on button "Life and AD&D Hidden from Employee" at bounding box center [458, 157] width 606 height 11
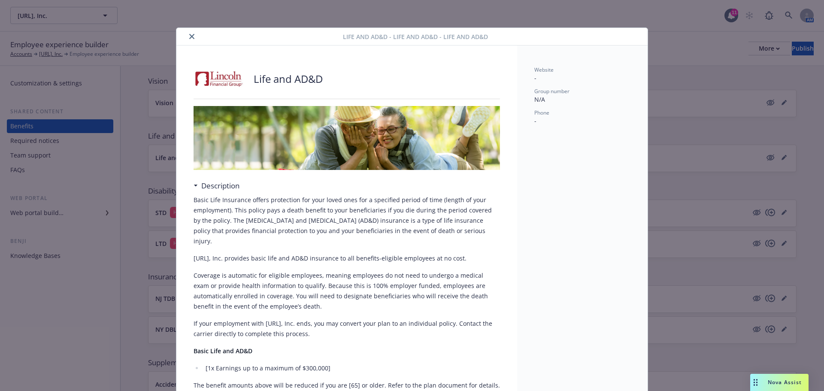
click at [189, 37] on icon "close" at bounding box center [191, 36] width 5 height 5
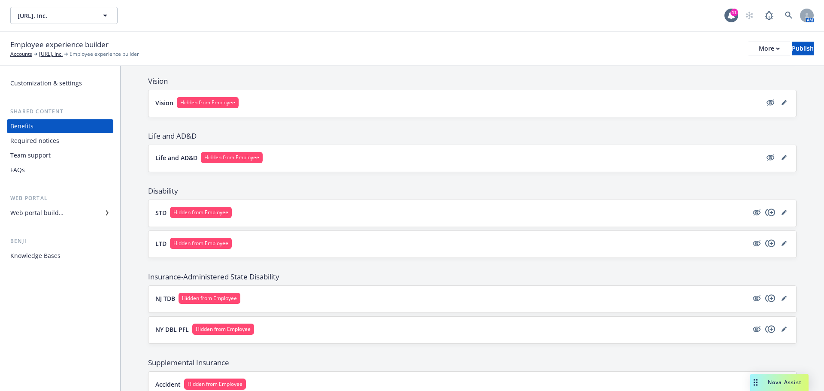
click at [143, 186] on div "The base plan is pre-populated from Force and can be edited there . This accoun…" at bounding box center [472, 253] width 703 height 1061
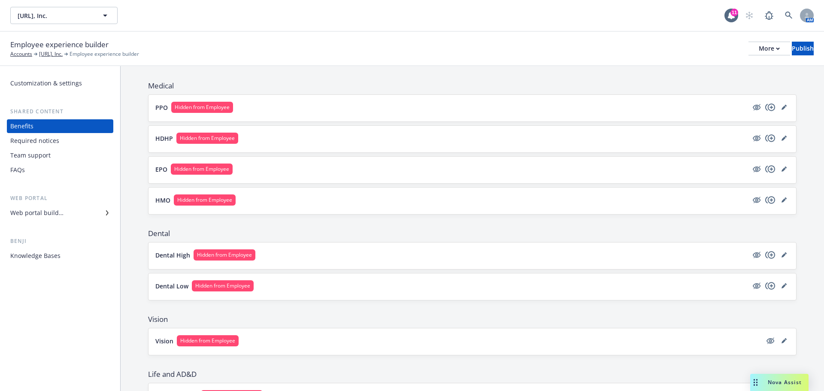
scroll to position [86, 0]
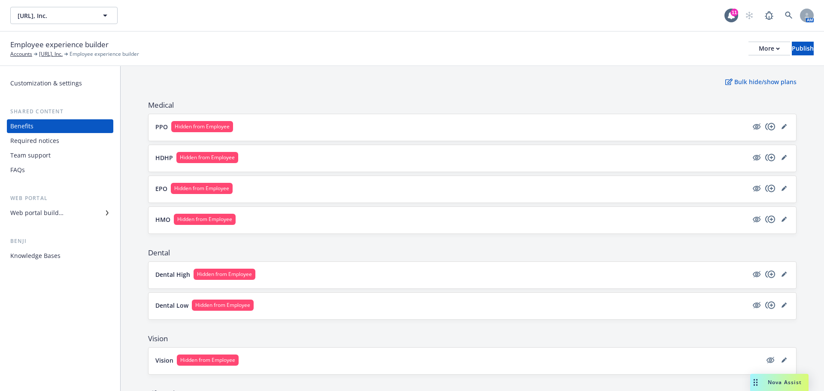
click at [342, 225] on div "HMO Hidden from Employee" at bounding box center [472, 220] width 634 height 13
click at [397, 220] on button "HMO Hidden from Employee" at bounding box center [451, 219] width 593 height 11
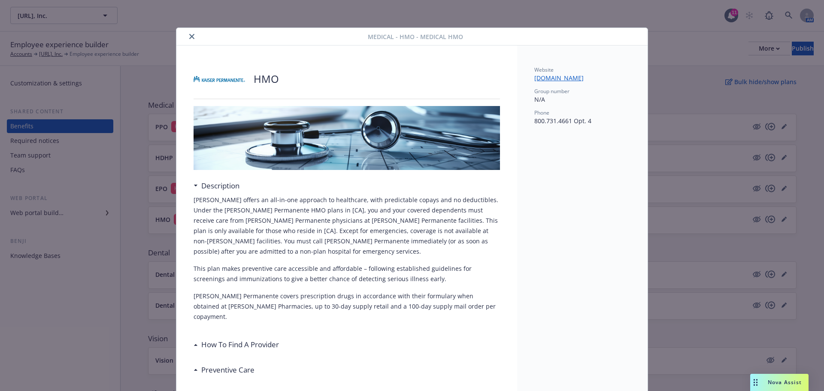
click at [189, 36] on icon "close" at bounding box center [191, 36] width 5 height 5
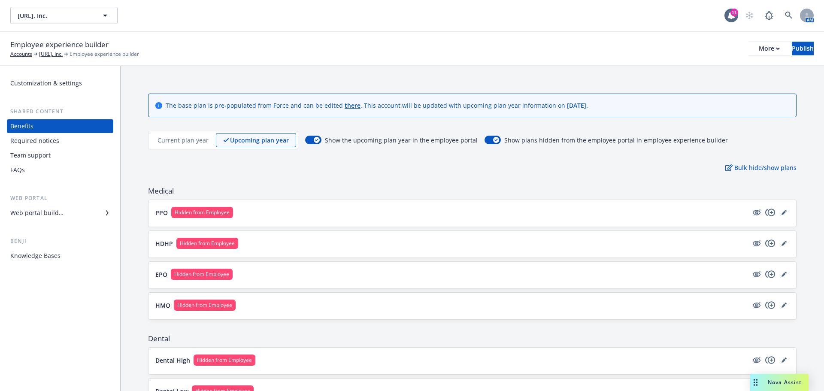
click at [329, 169] on div "Bulk hide/show plans" at bounding box center [472, 167] width 649 height 9
click at [753, 210] on icon "hidden" at bounding box center [757, 213] width 8 height 6
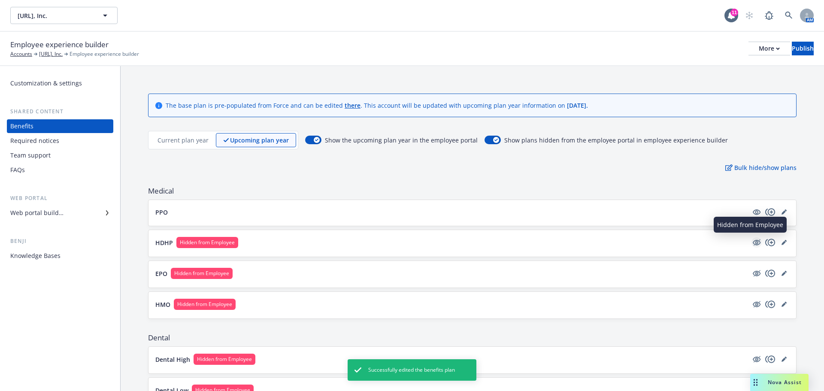
click at [753, 245] on icon "hidden" at bounding box center [757, 243] width 8 height 6
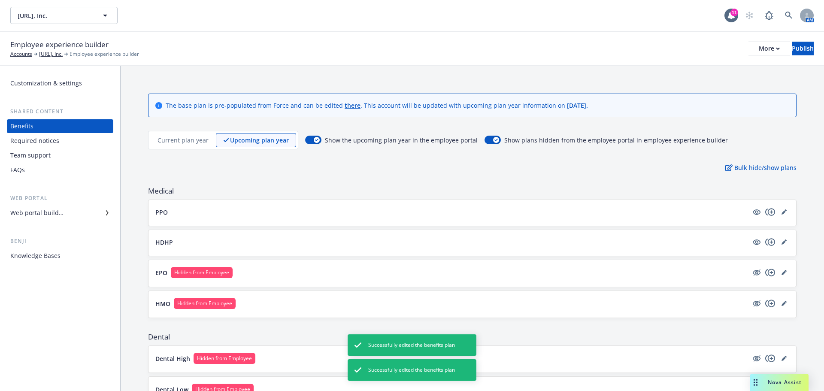
click at [753, 264] on div "EPO Hidden from Employee" at bounding box center [473, 273] width 648 height 27
click at [753, 306] on icon "hidden" at bounding box center [757, 304] width 8 height 6
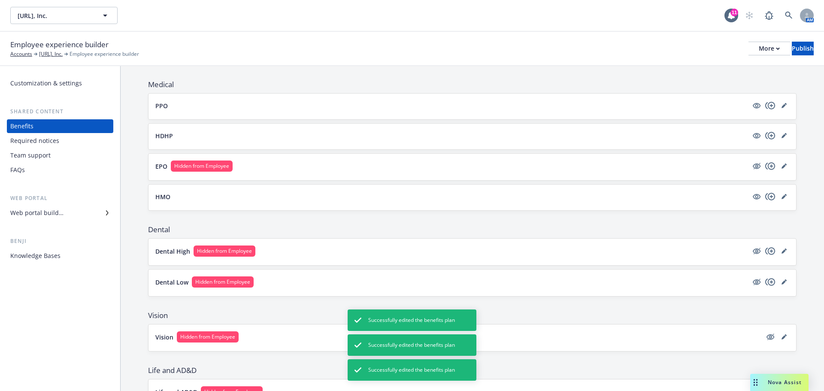
scroll to position [129, 0]
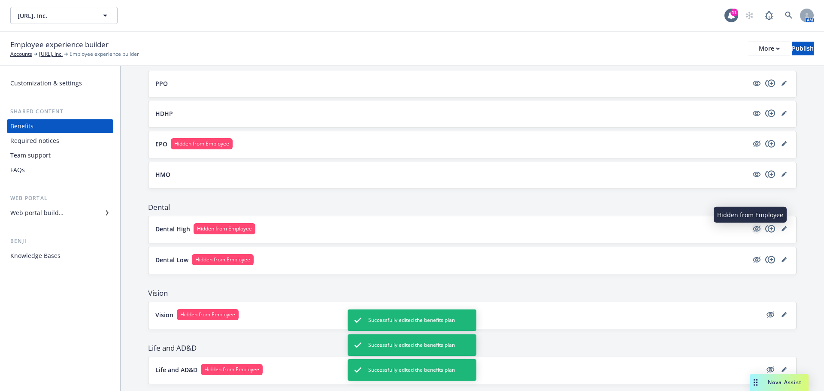
click at [754, 227] on icon "hidden" at bounding box center [757, 228] width 7 height 6
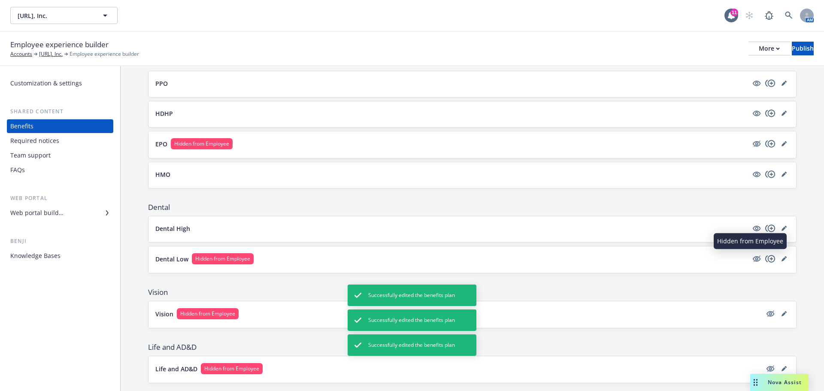
click at [754, 260] on icon "hidden" at bounding box center [757, 258] width 7 height 6
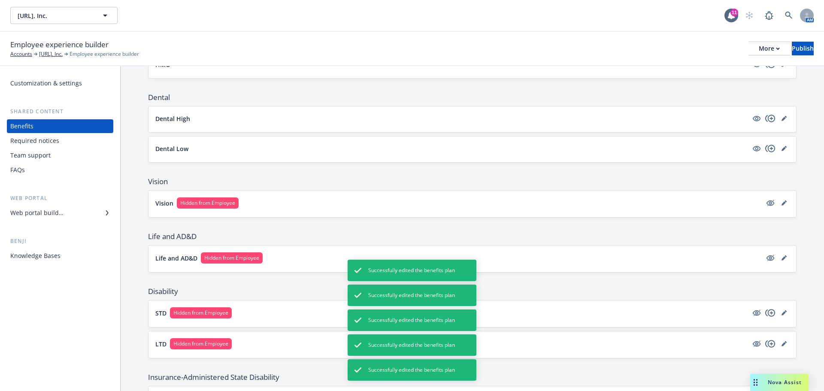
scroll to position [258, 0]
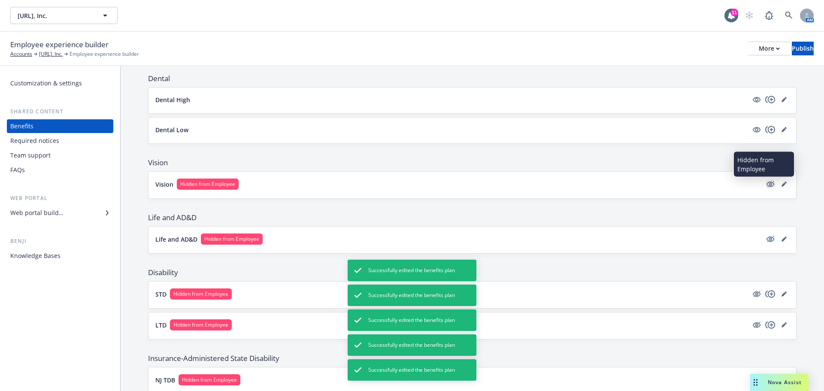
click at [765, 183] on icon "hidden" at bounding box center [770, 184] width 10 height 10
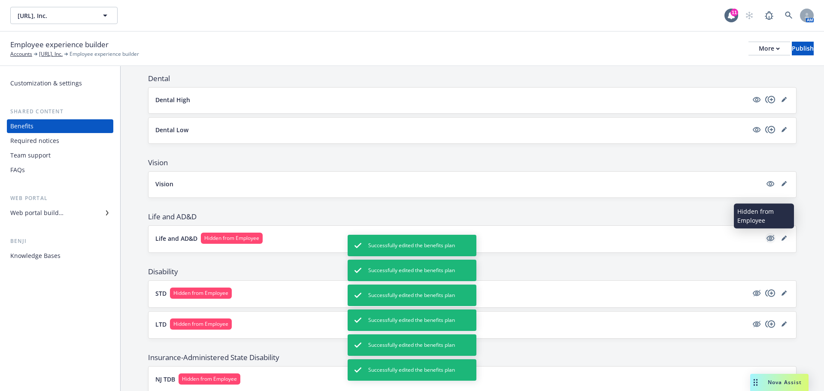
click at [765, 237] on icon "hidden" at bounding box center [770, 238] width 10 height 10
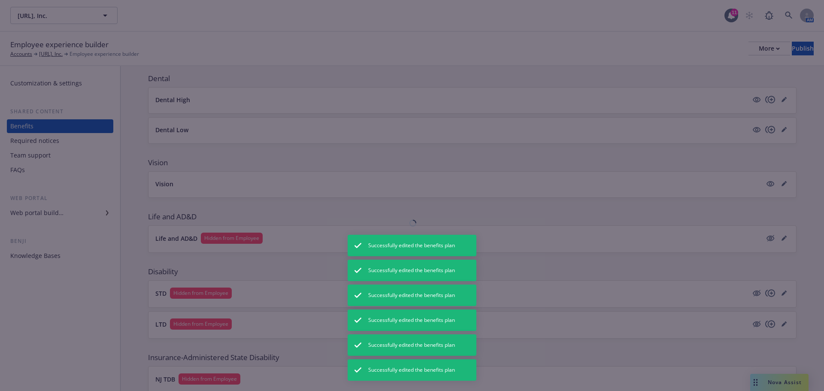
scroll to position [0, 0]
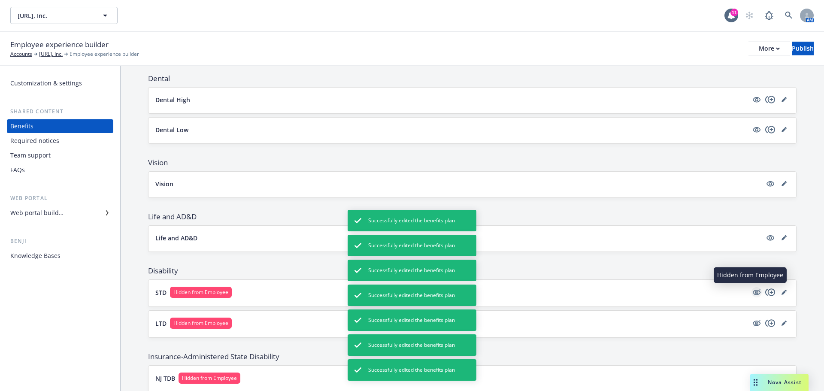
click at [752, 291] on icon "hidden" at bounding box center [757, 292] width 10 height 10
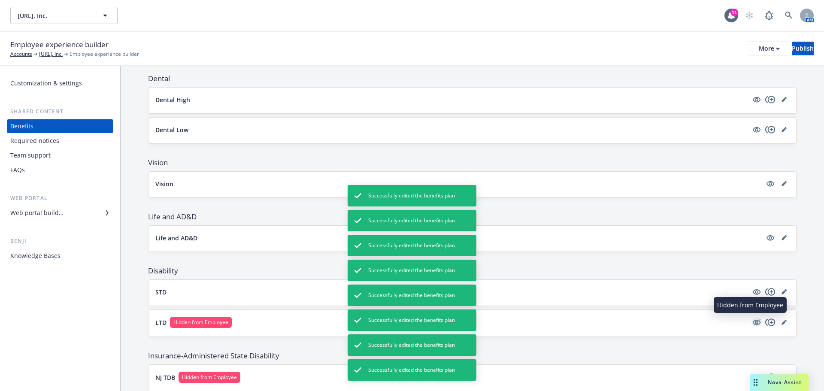
click at [753, 323] on icon "hidden" at bounding box center [757, 323] width 8 height 6
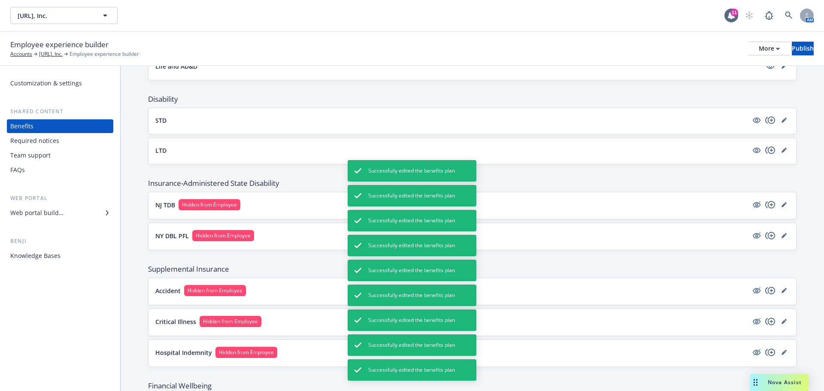
scroll to position [515, 0]
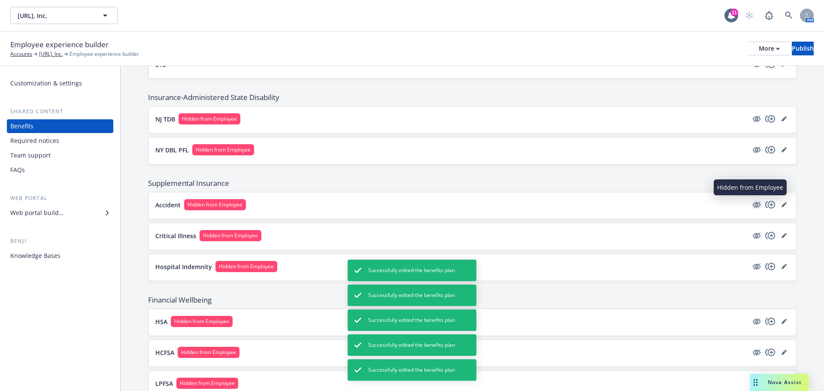
click at [752, 202] on icon "hidden" at bounding box center [757, 205] width 10 height 10
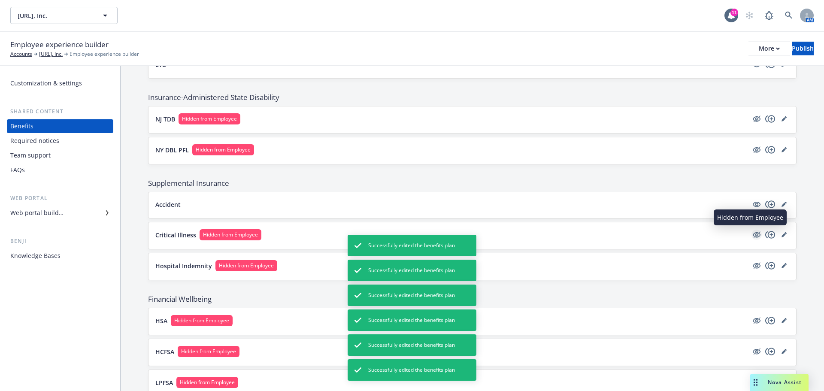
click at [752, 236] on icon "hidden" at bounding box center [757, 235] width 10 height 10
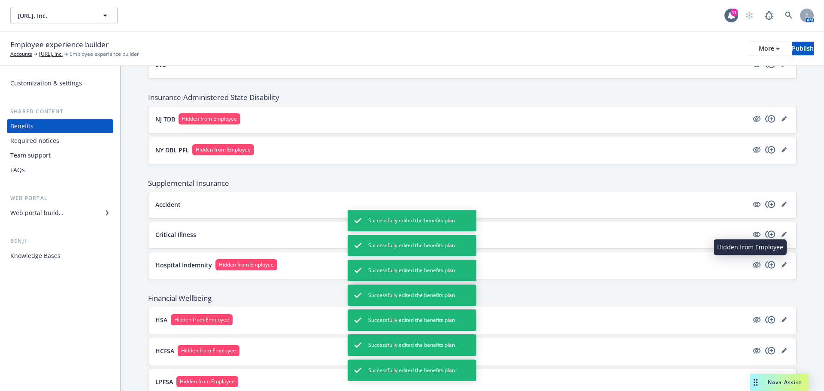
click at [754, 266] on icon "hidden" at bounding box center [757, 264] width 7 height 6
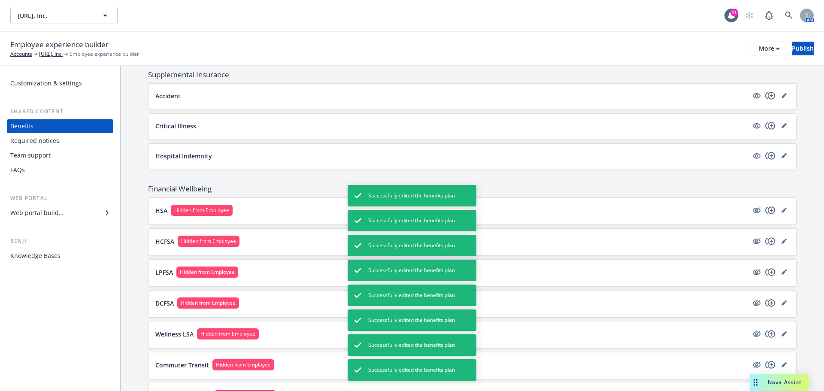
scroll to position [687, 0]
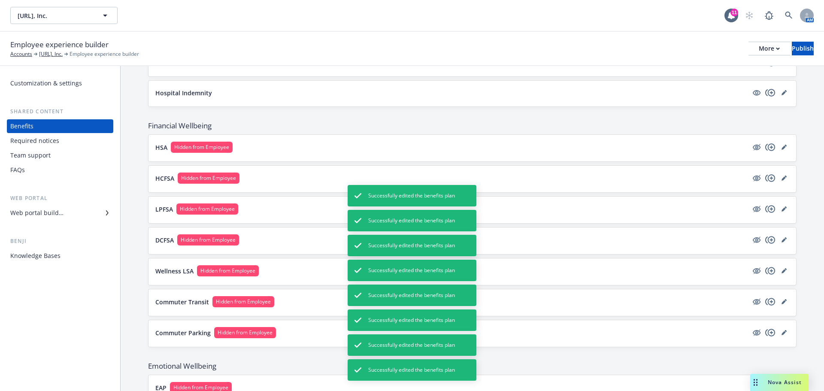
click at [491, 148] on button "HSA Hidden from Employee" at bounding box center [451, 147] width 593 height 11
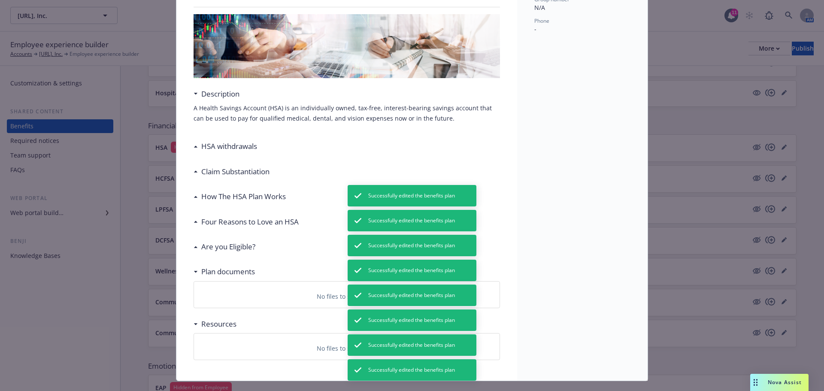
scroll to position [109, 0]
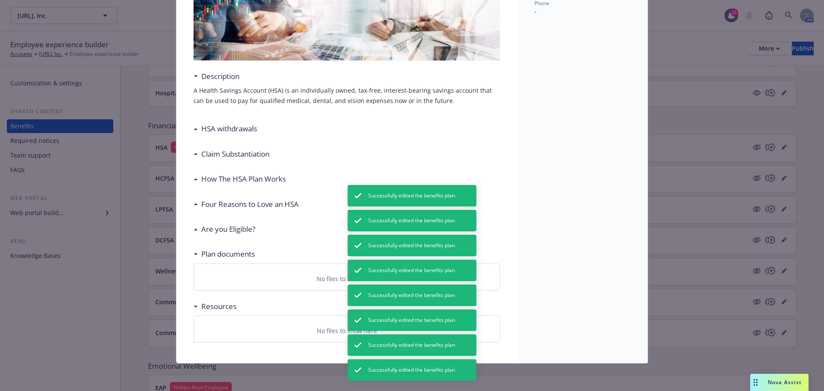
click at [231, 203] on h3 "Four Reasons to Love an HSA" at bounding box center [249, 204] width 97 height 11
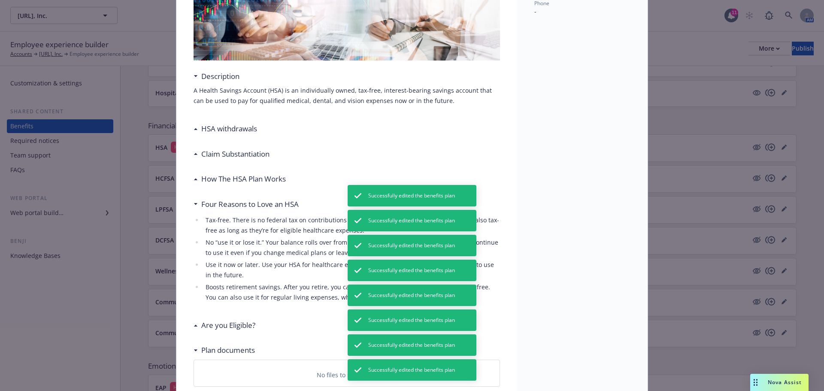
click at [231, 203] on h3 "Four Reasons to Love an HSA" at bounding box center [249, 204] width 97 height 11
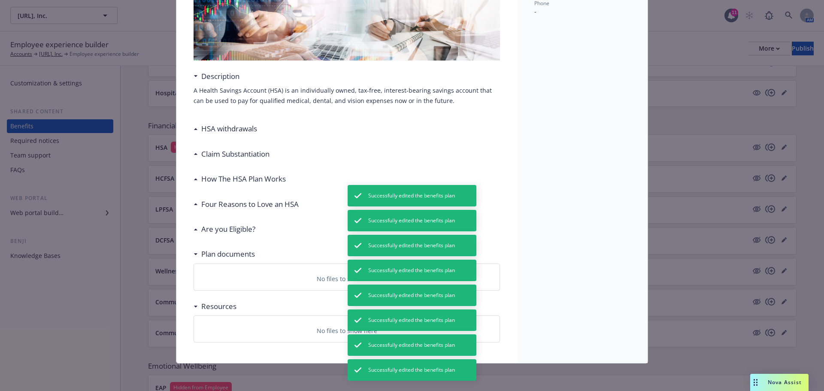
click at [222, 180] on h3 "How The HSA Plan Works" at bounding box center [243, 178] width 85 height 11
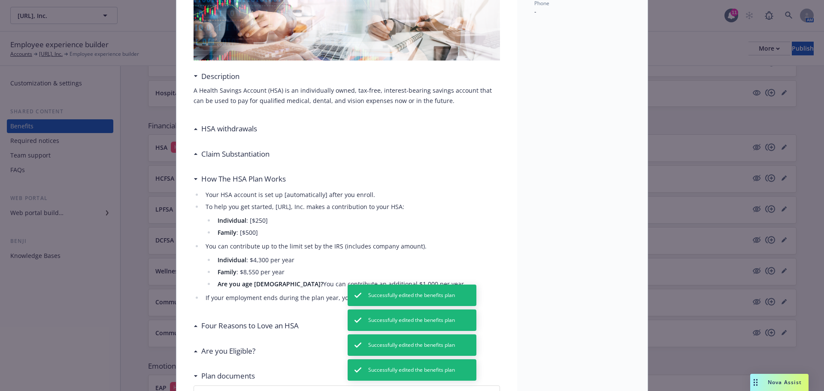
click at [222, 180] on h3 "How The HSA Plan Works" at bounding box center [243, 178] width 85 height 11
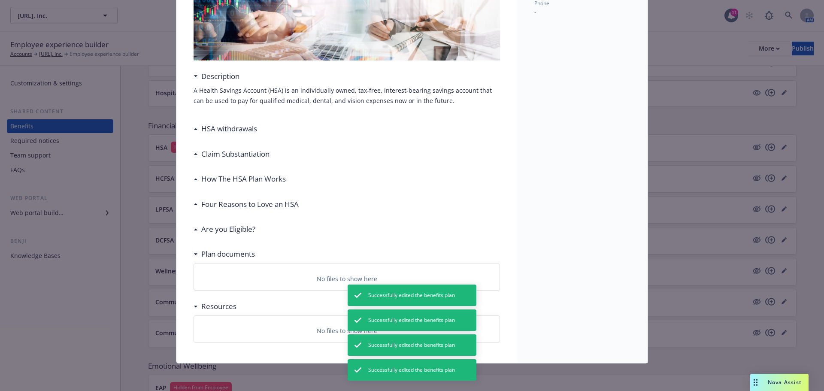
click at [215, 155] on h3 "Claim Substantiation" at bounding box center [235, 154] width 68 height 11
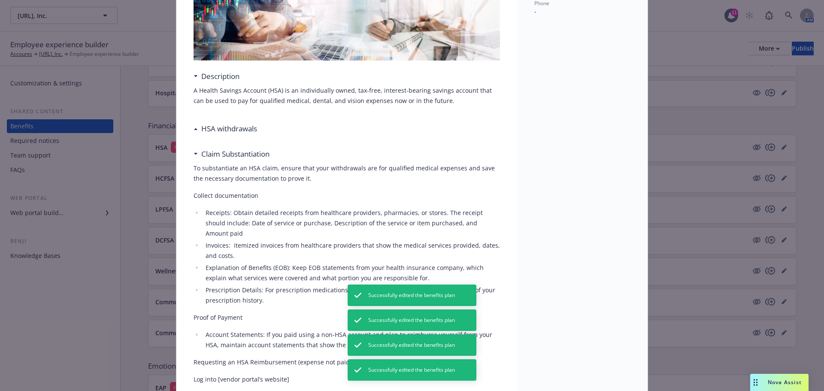
click at [215, 155] on h3 "Claim Substantiation" at bounding box center [235, 154] width 68 height 11
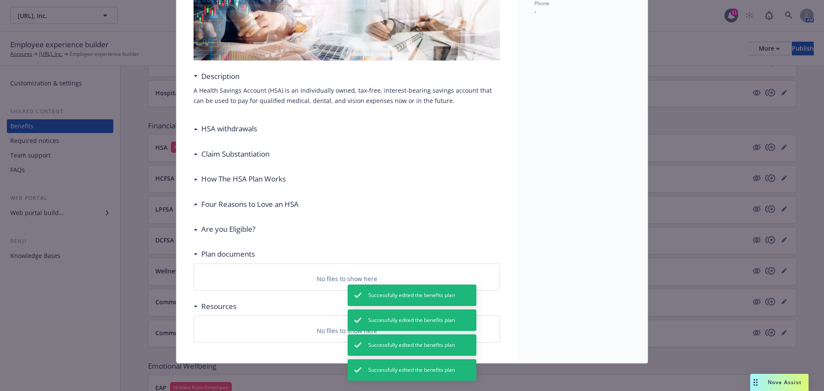
click at [213, 128] on h3 "HSA withdrawals​" at bounding box center [229, 128] width 56 height 11
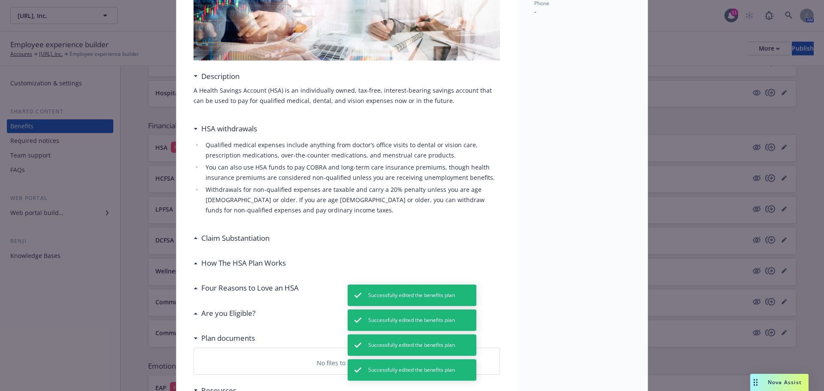
click at [213, 128] on h3 "HSA withdrawals​" at bounding box center [229, 128] width 56 height 11
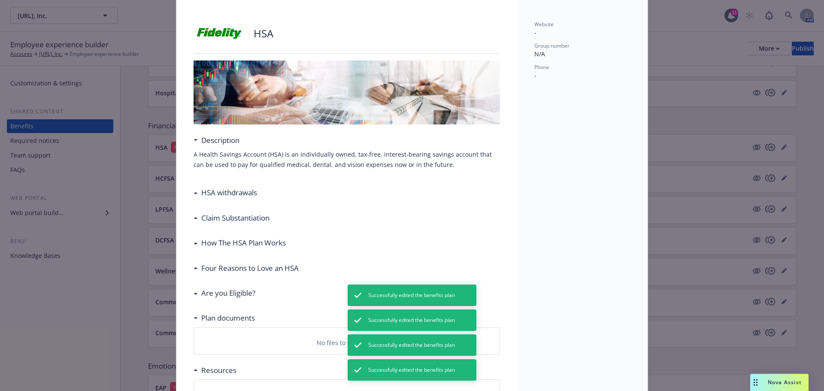
scroll to position [0, 0]
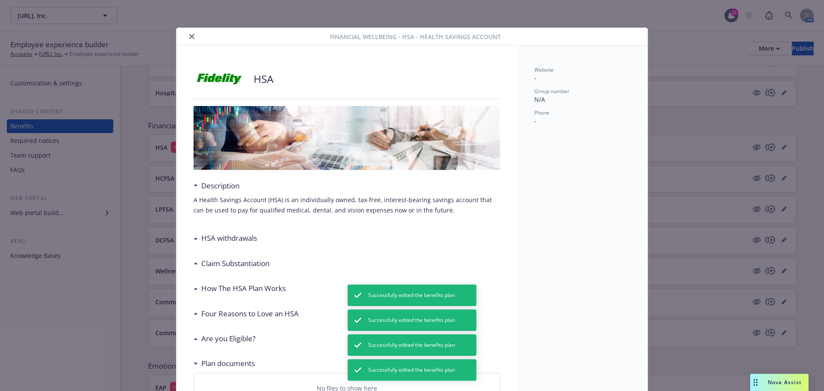
click at [189, 33] on button "close" at bounding box center [192, 36] width 10 height 10
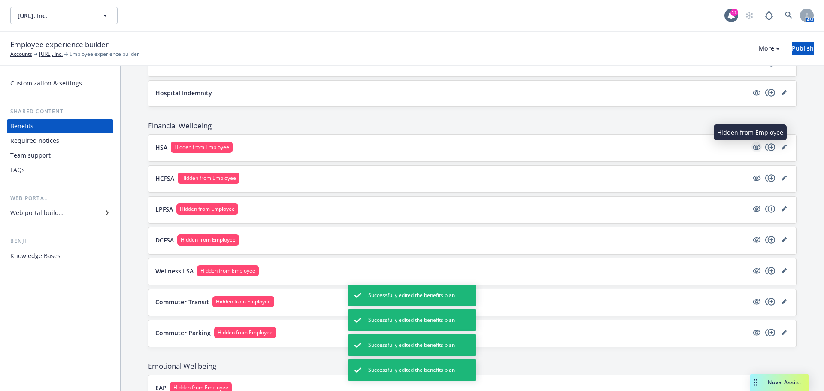
click at [753, 146] on icon "hidden" at bounding box center [757, 148] width 8 height 6
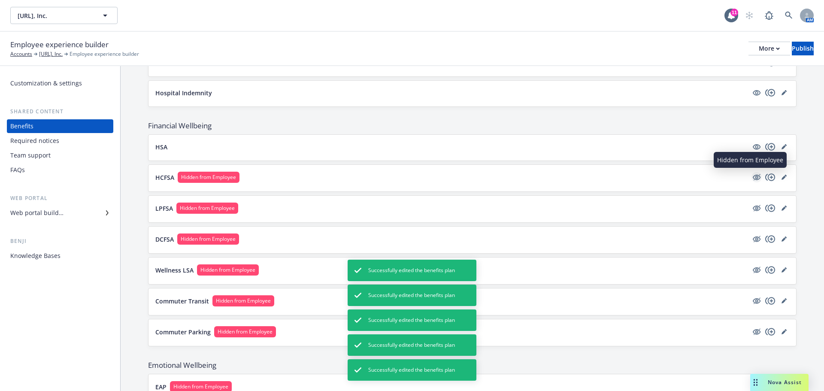
click at [752, 181] on icon "hidden" at bounding box center [757, 177] width 10 height 10
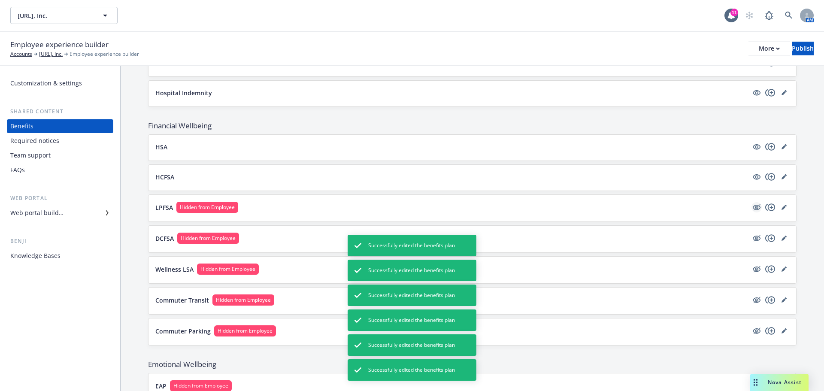
click at [752, 206] on icon "hidden" at bounding box center [757, 207] width 10 height 10
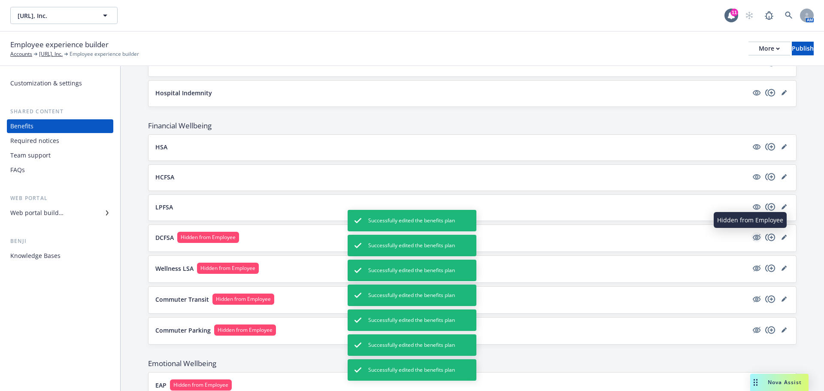
click at [752, 236] on icon "hidden" at bounding box center [757, 237] width 10 height 10
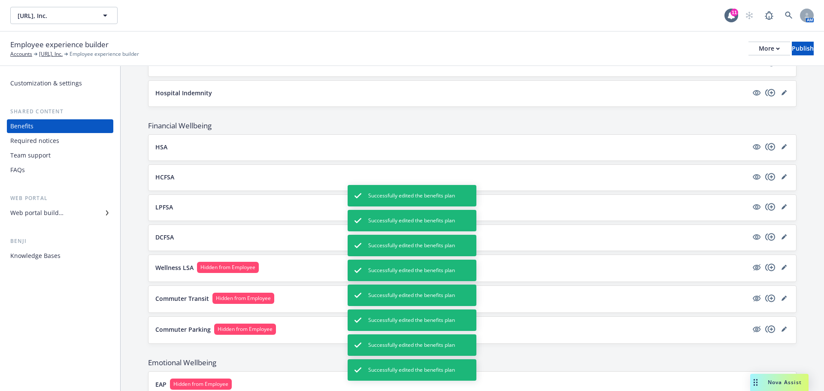
scroll to position [722, 0]
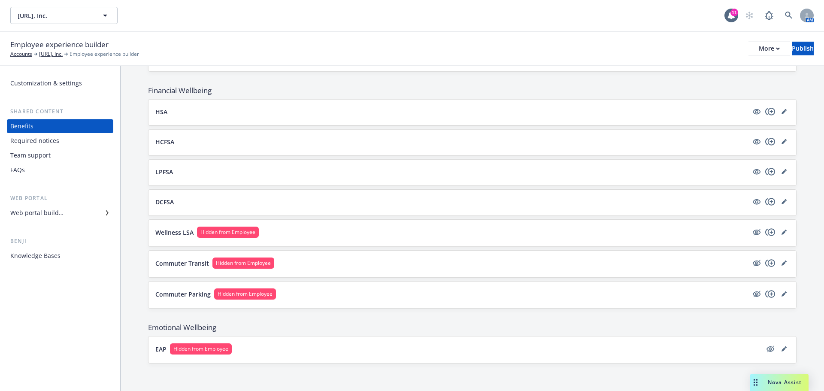
click at [294, 229] on button "Wellness LSA Hidden from Employee" at bounding box center [451, 232] width 593 height 11
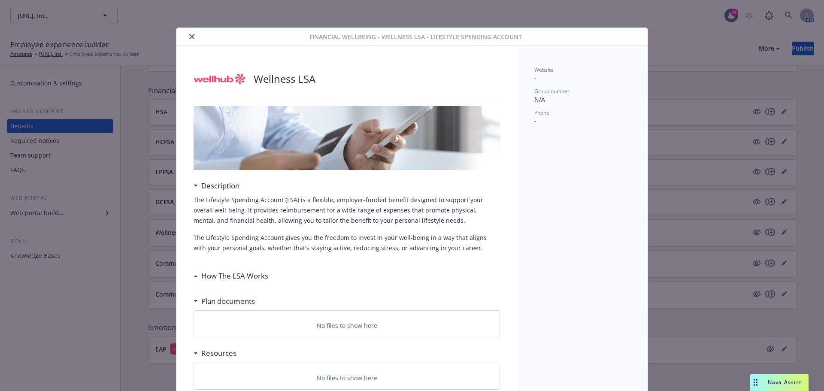
click at [191, 34] on icon "close" at bounding box center [191, 36] width 5 height 5
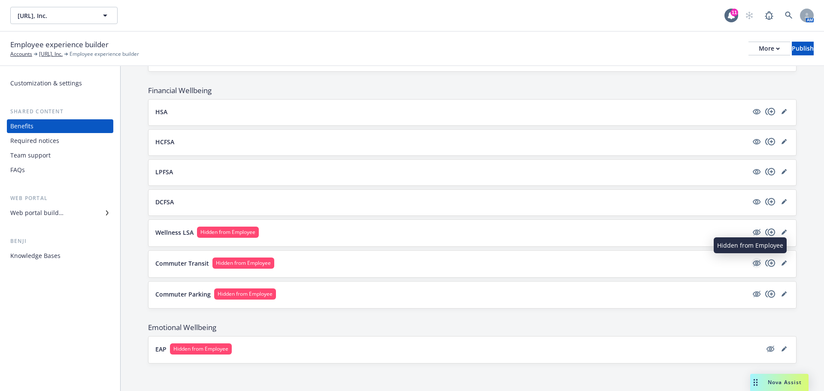
click at [754, 264] on icon "hidden" at bounding box center [757, 263] width 7 height 6
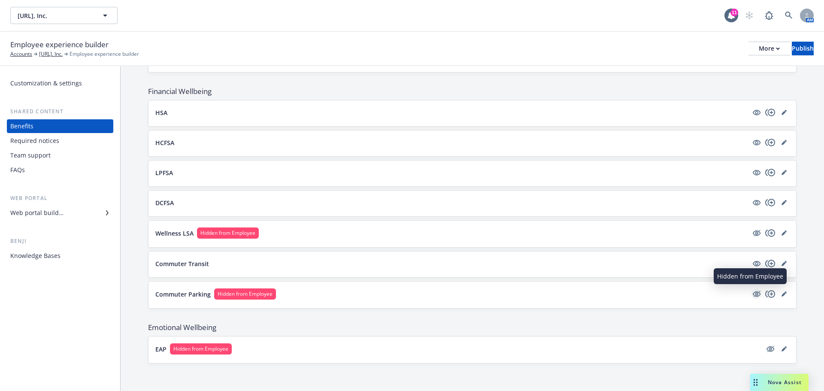
click at [753, 295] on icon "hidden" at bounding box center [757, 294] width 8 height 6
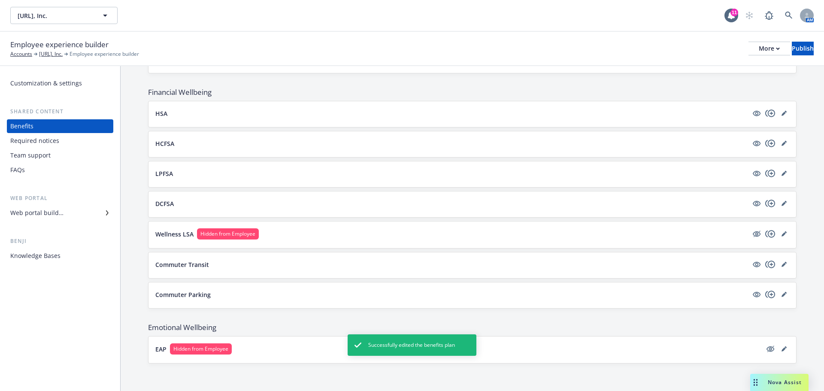
scroll to position [720, 0]
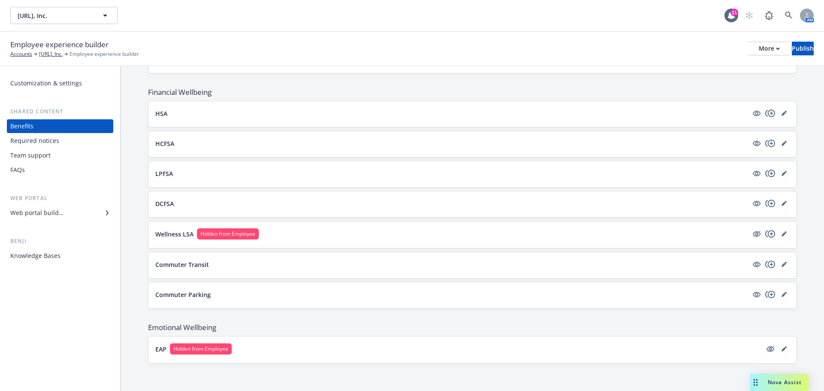
click at [491, 350] on button "EAP Hidden from Employee" at bounding box center [458, 348] width 606 height 11
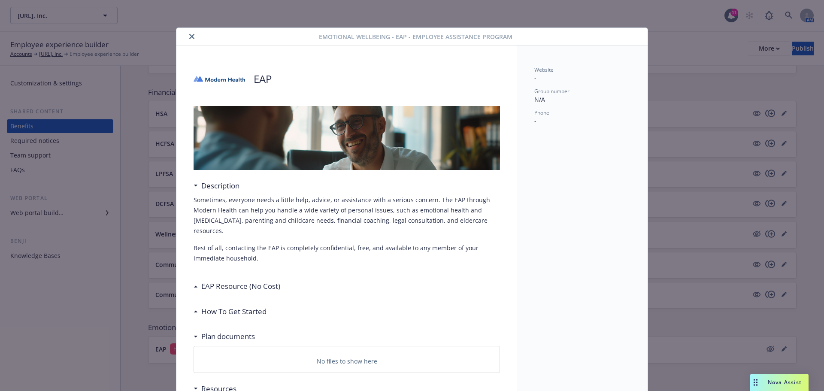
scroll to position [43, 0]
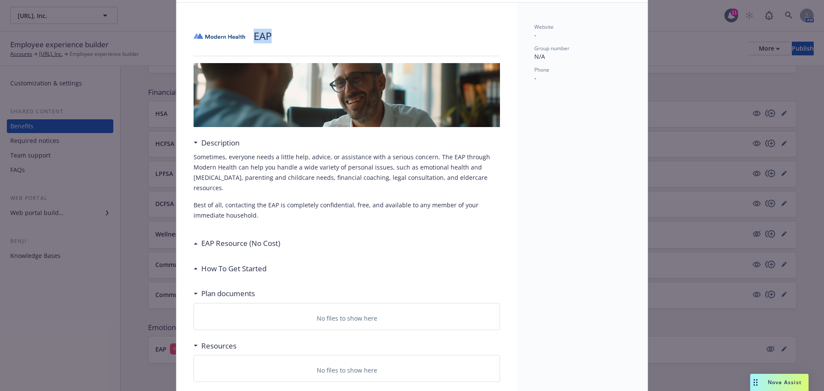
drag, startPoint x: 251, startPoint y: 33, endPoint x: 296, endPoint y: 31, distance: 45.1
click at [296, 31] on div "EAP" at bounding box center [347, 36] width 306 height 26
click at [294, 30] on div "EAP" at bounding box center [347, 36] width 306 height 26
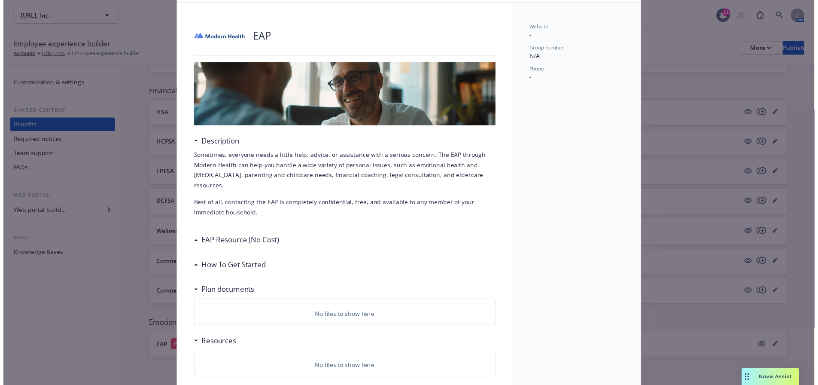
scroll to position [0, 0]
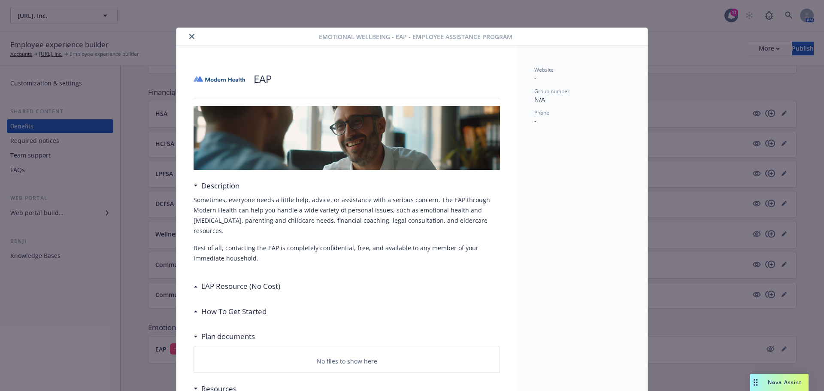
click at [187, 35] on button "close" at bounding box center [192, 36] width 10 height 10
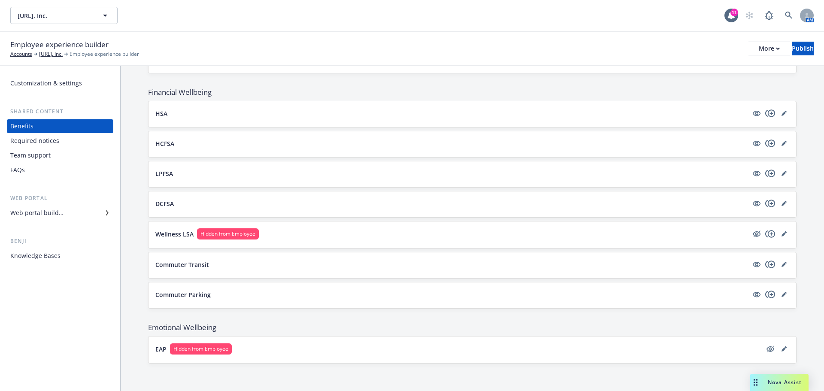
drag, startPoint x: 779, startPoint y: 348, endPoint x: 780, endPoint y: 354, distance: 5.8
click at [782, 348] on icon "editPencil" at bounding box center [784, 348] width 5 height 5
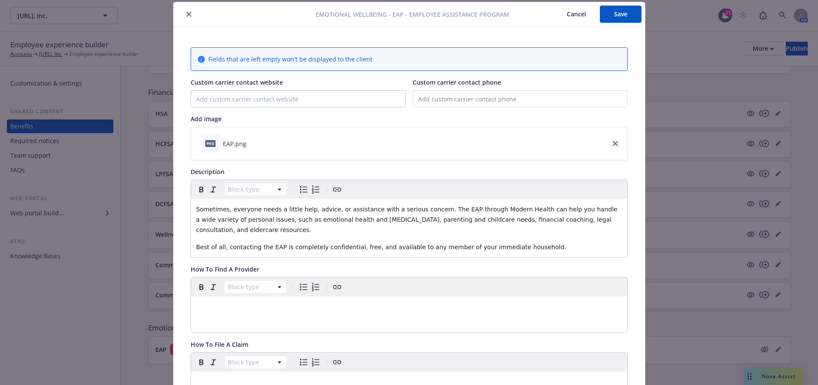
scroll to position [69, 0]
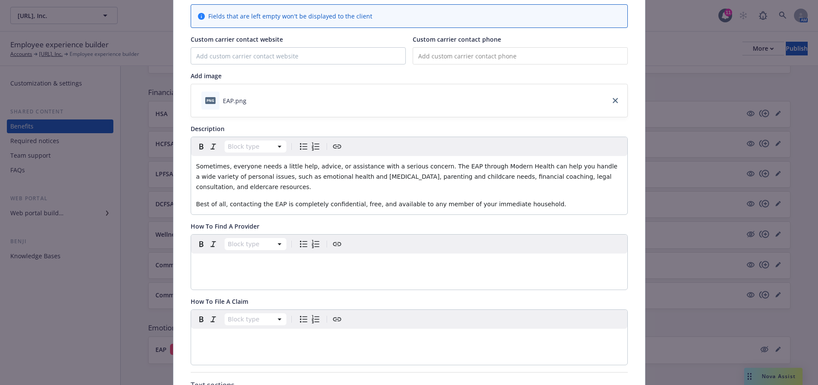
click at [285, 177] on span "Sometimes, everyone needs a little help, advice, or assistance with a serious c…" at bounding box center [407, 176] width 423 height 27
click at [437, 173] on span "Sometimes, everyone needs a little help, advice, or assistance with a serious c…" at bounding box center [407, 176] width 423 height 27
drag, startPoint x: 440, startPoint y: 166, endPoint x: 430, endPoint y: 166, distance: 9.9
click at [430, 166] on span "Sometimes, everyone needs a little help, advice, or assistance with a serious c…" at bounding box center [407, 176] width 423 height 27
click at [442, 188] on p "Sometimes, everyone needs a little help, advice, or assistance with a serious c…" at bounding box center [409, 176] width 426 height 31
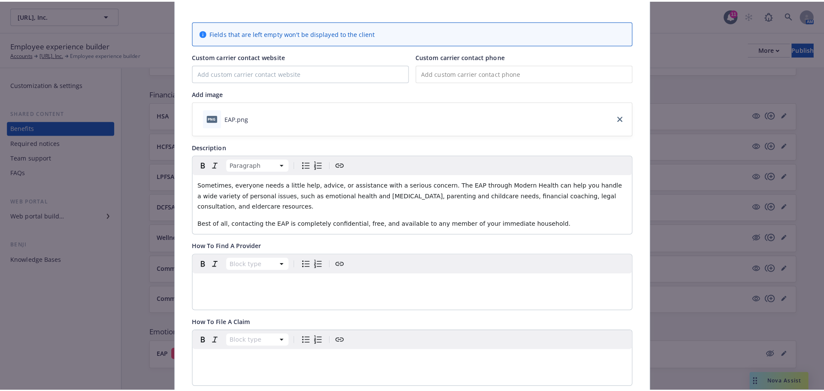
scroll to position [0, 0]
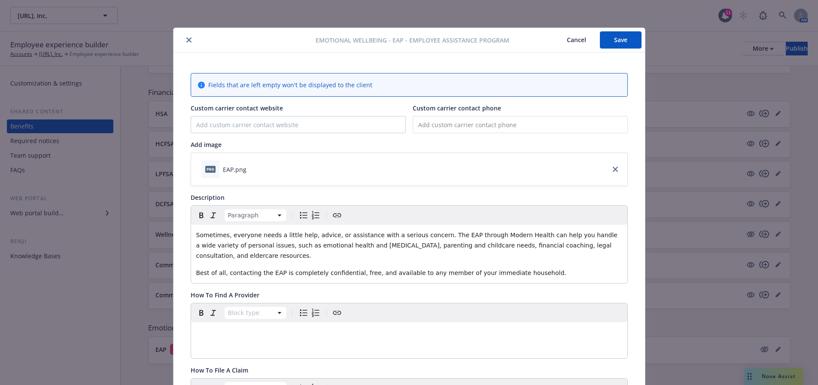
click at [612, 39] on button "Save" at bounding box center [621, 39] width 42 height 17
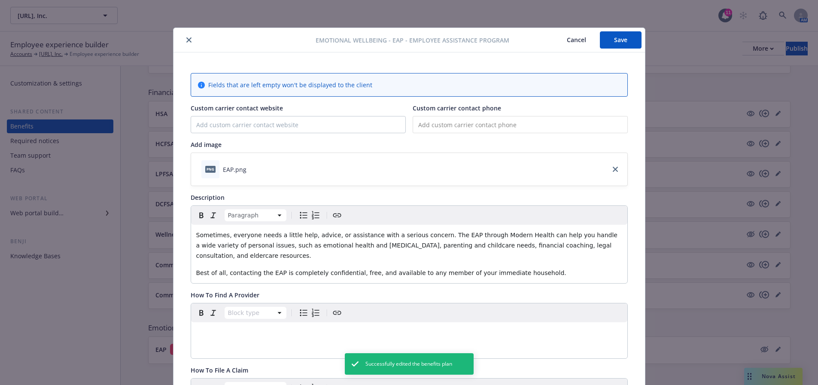
click at [612, 39] on button "Save" at bounding box center [621, 39] width 42 height 17
click at [184, 37] on button "close" at bounding box center [189, 40] width 10 height 10
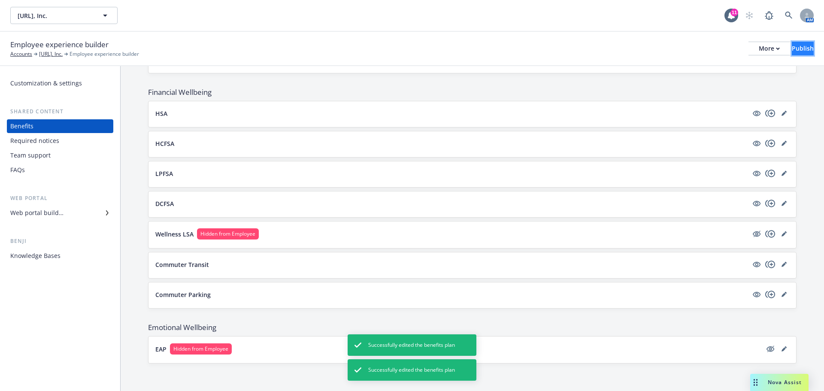
click at [802, 49] on button "Publish" at bounding box center [803, 49] width 22 height 14
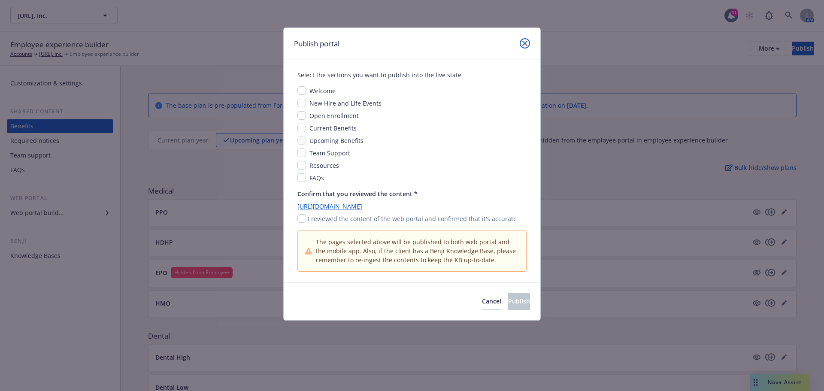
click at [525, 43] on icon "close" at bounding box center [524, 43] width 5 height 5
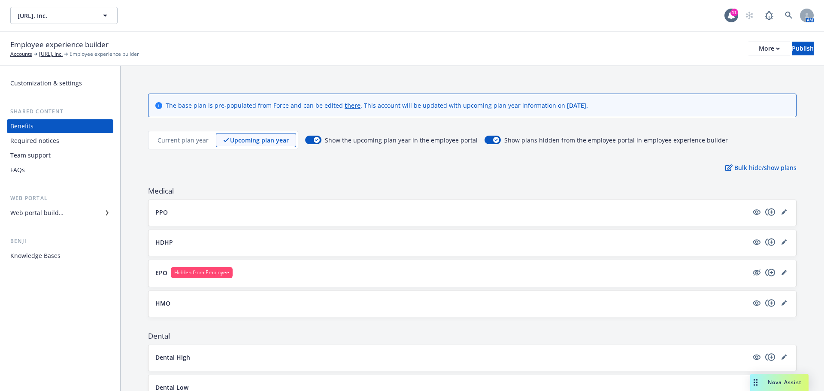
click at [525, 43] on div "Employee experience builder Accounts Viz.ai, Inc. Employee experience builder M…" at bounding box center [412, 48] width 804 height 19
